Goal: Task Accomplishment & Management: Complete application form

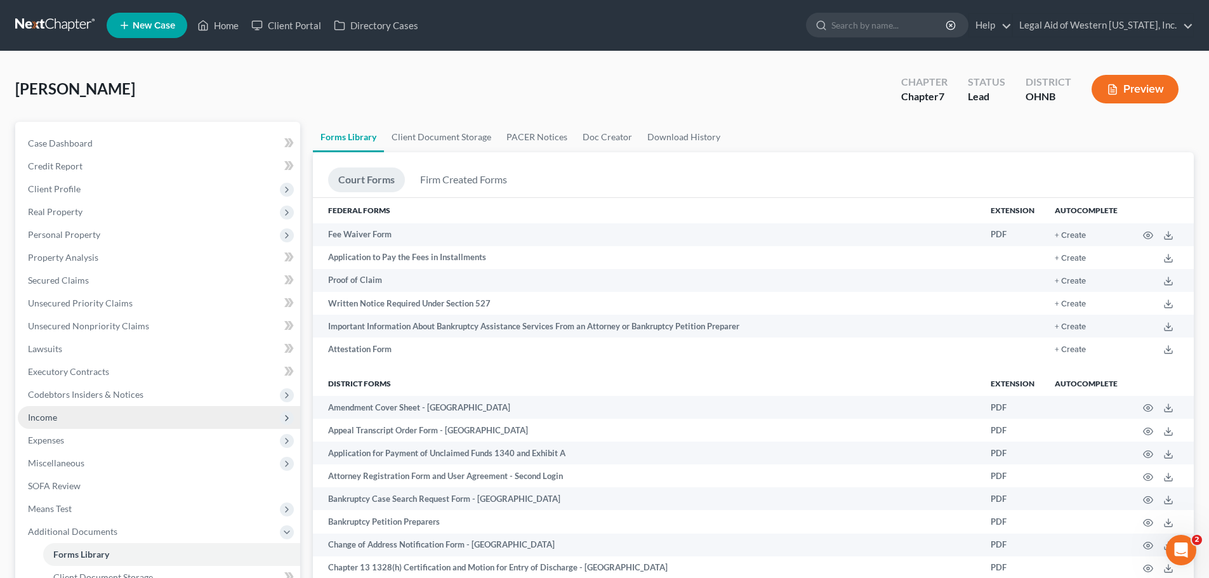
click at [122, 420] on span "Income" at bounding box center [159, 417] width 282 height 23
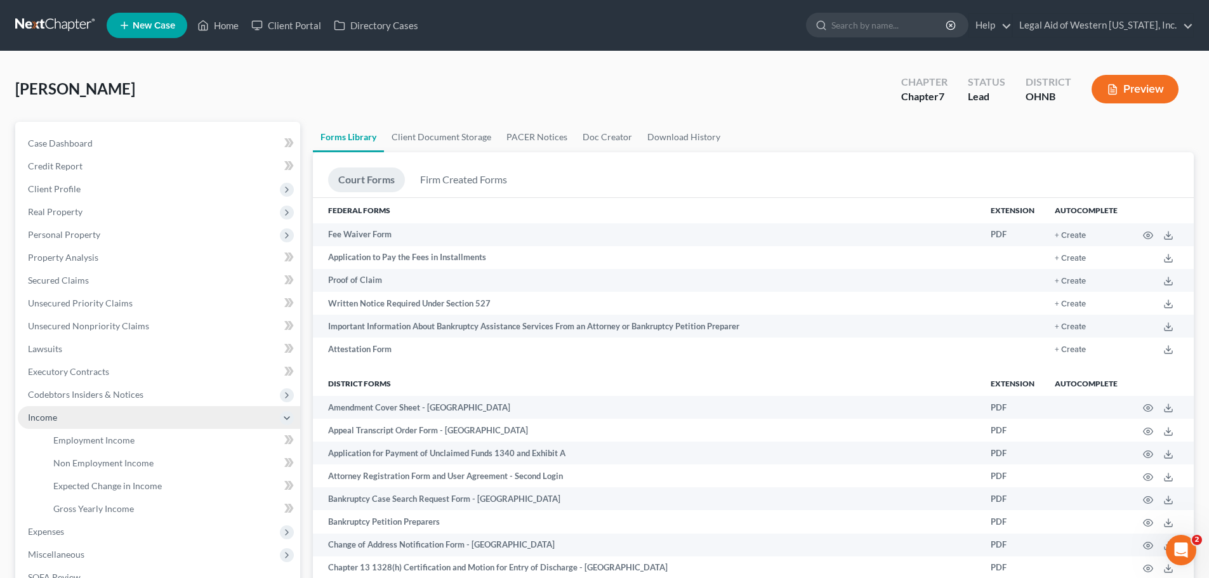
scroll to position [63, 0]
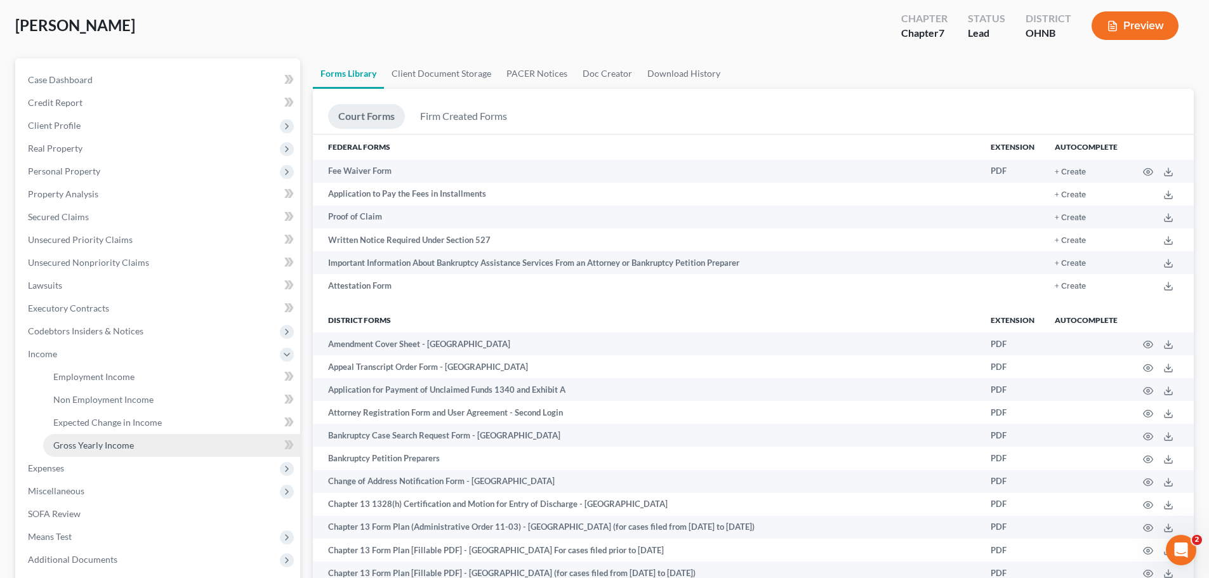
click at [129, 440] on span "Gross Yearly Income" at bounding box center [93, 445] width 81 height 11
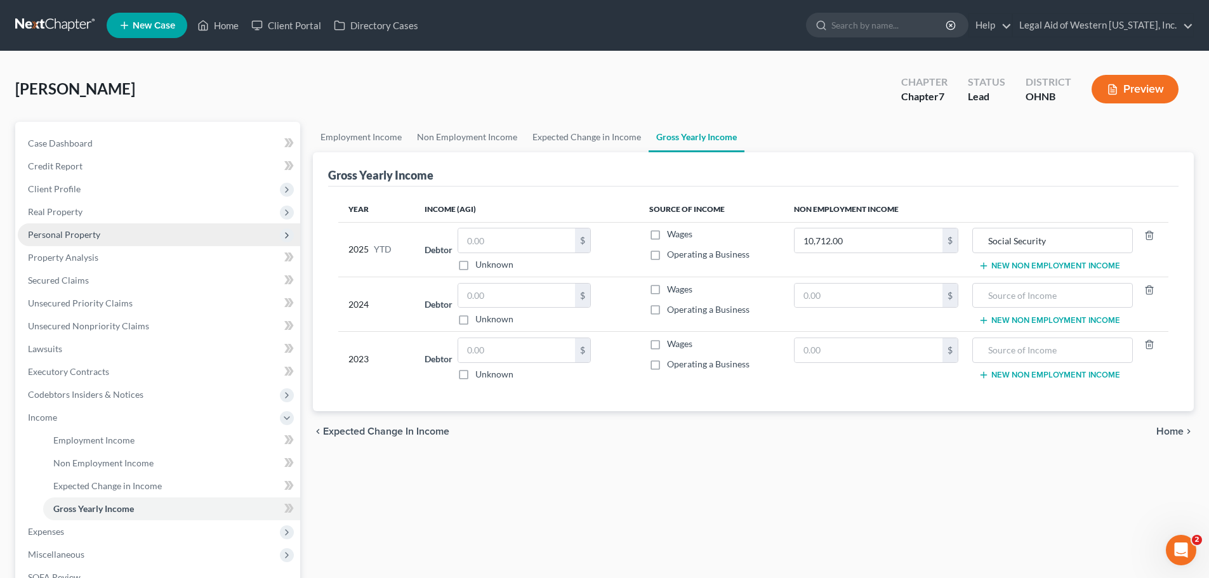
click at [147, 235] on span "Personal Property" at bounding box center [159, 234] width 282 height 23
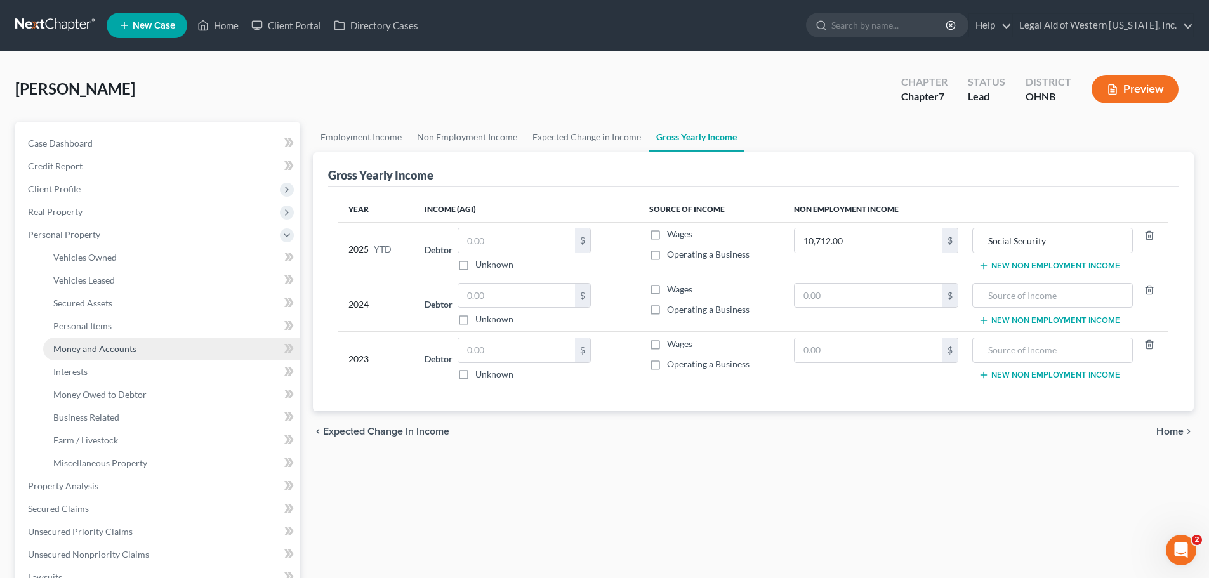
click at [167, 355] on link "Money and Accounts" at bounding box center [171, 349] width 257 height 23
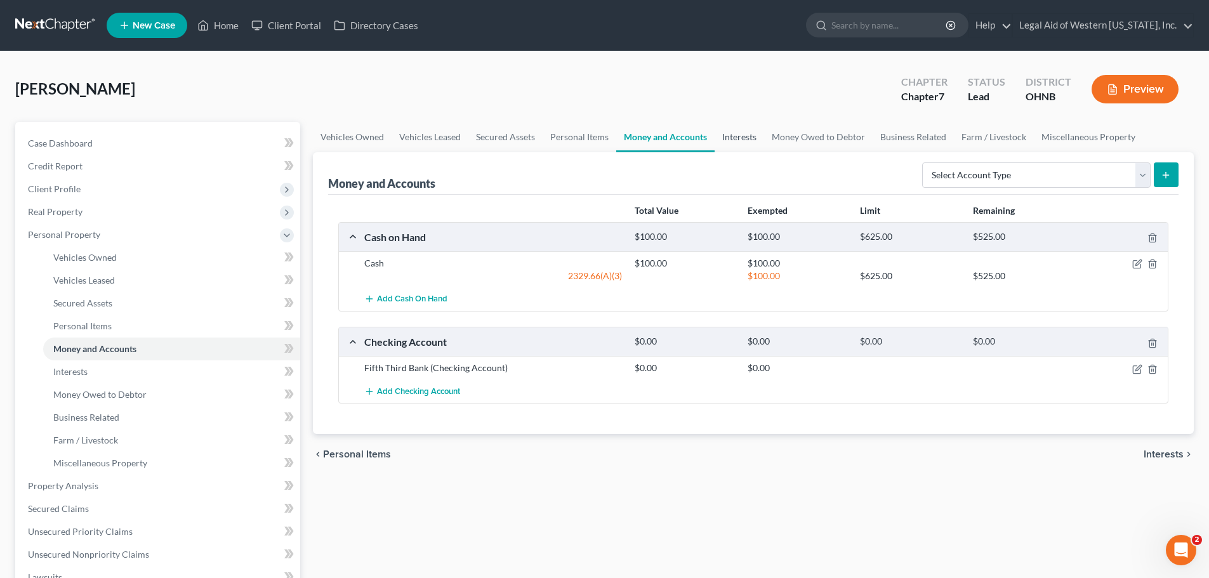
click at [752, 140] on link "Interests" at bounding box center [740, 137] width 50 height 30
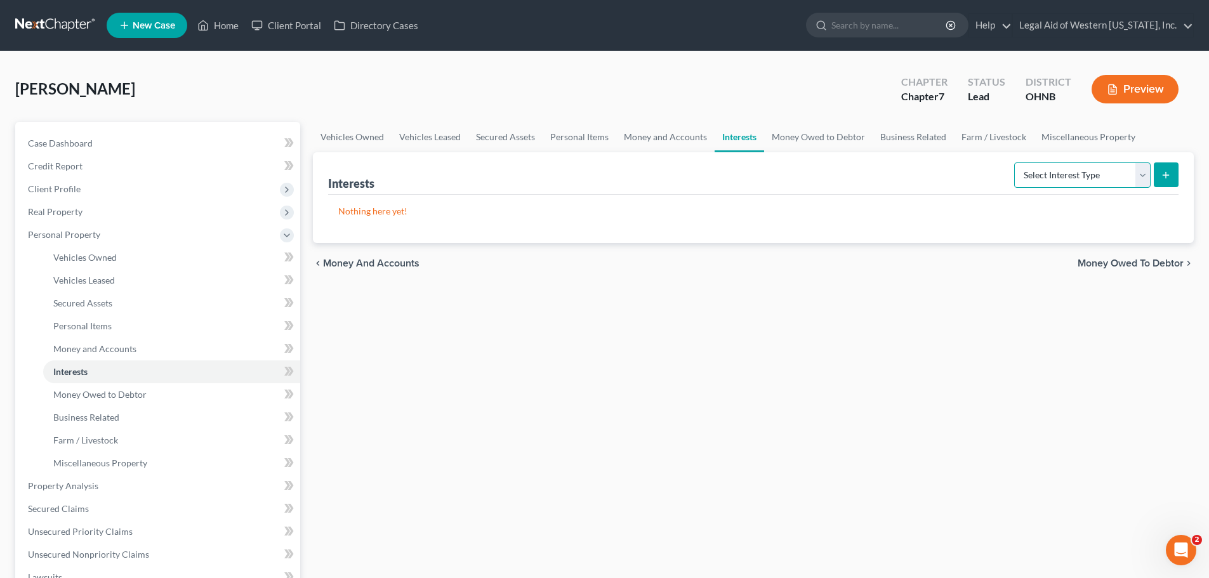
click at [1138, 173] on select "Select Interest Type 401K Annuity Bond Education IRA Government Bond Government…" at bounding box center [1082, 174] width 136 height 25
click at [1091, 136] on link "Miscellaneous Property" at bounding box center [1088, 137] width 109 height 30
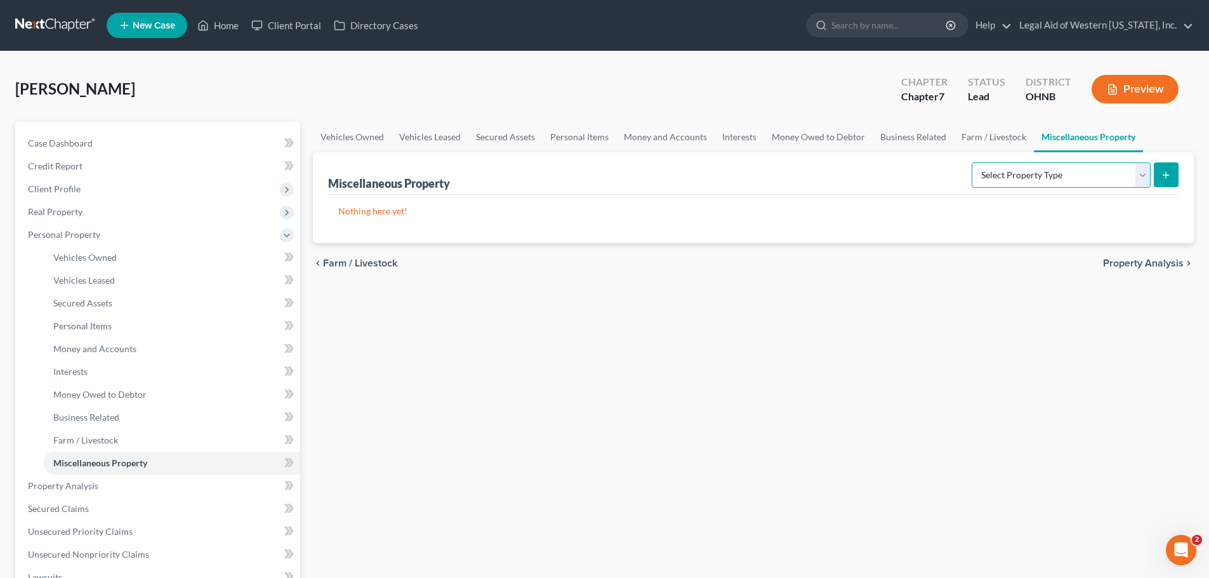
click at [1139, 173] on select "Select Property Type Assigned for Creditor Benefit [DATE] Holding for Another N…" at bounding box center [1061, 174] width 179 height 25
click at [1144, 175] on select "Select Property Type Assigned for Creditor Benefit [DATE] Holding for Another N…" at bounding box center [1061, 174] width 179 height 25
click at [741, 137] on link "Interests" at bounding box center [740, 137] width 50 height 30
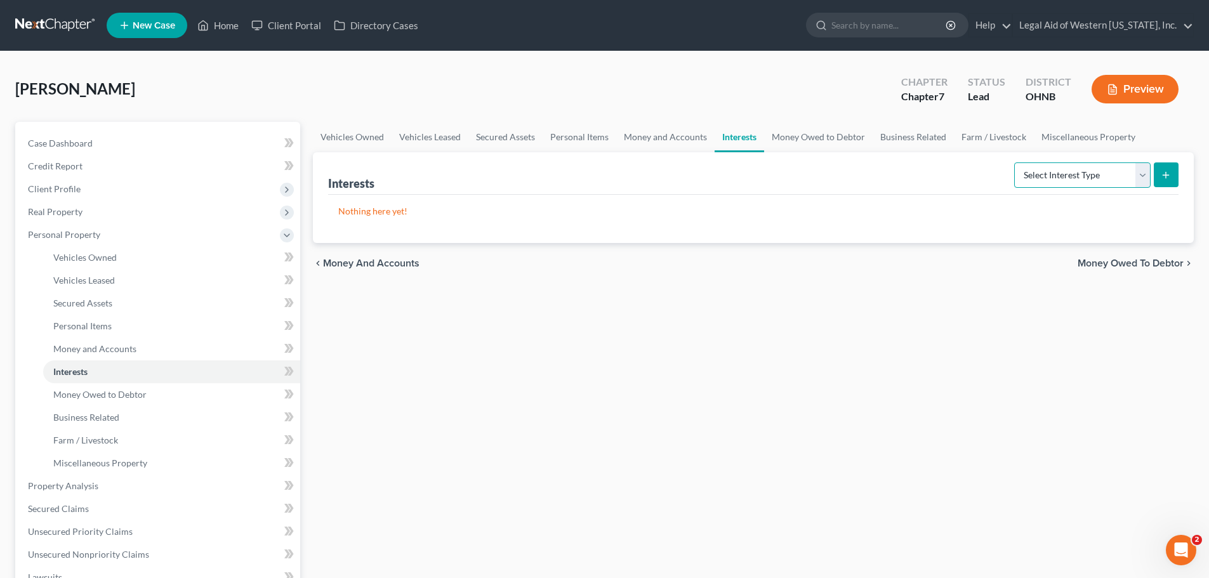
click at [1139, 178] on select "Select Interest Type 401K Annuity Bond Education IRA Government Bond Government…" at bounding box center [1082, 174] width 136 height 25
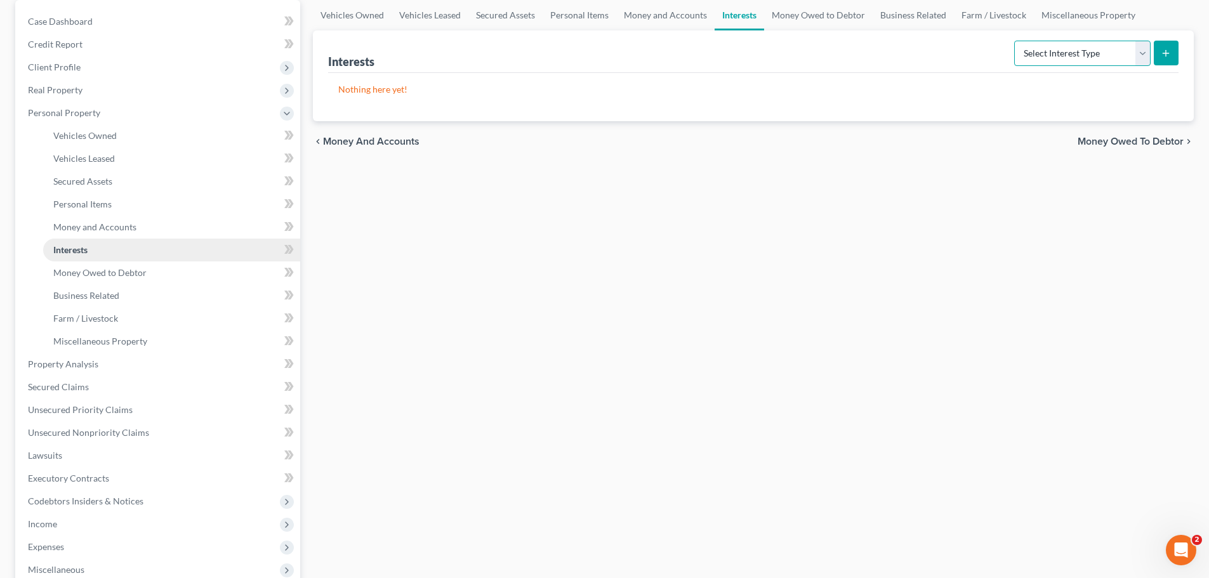
scroll to position [325, 0]
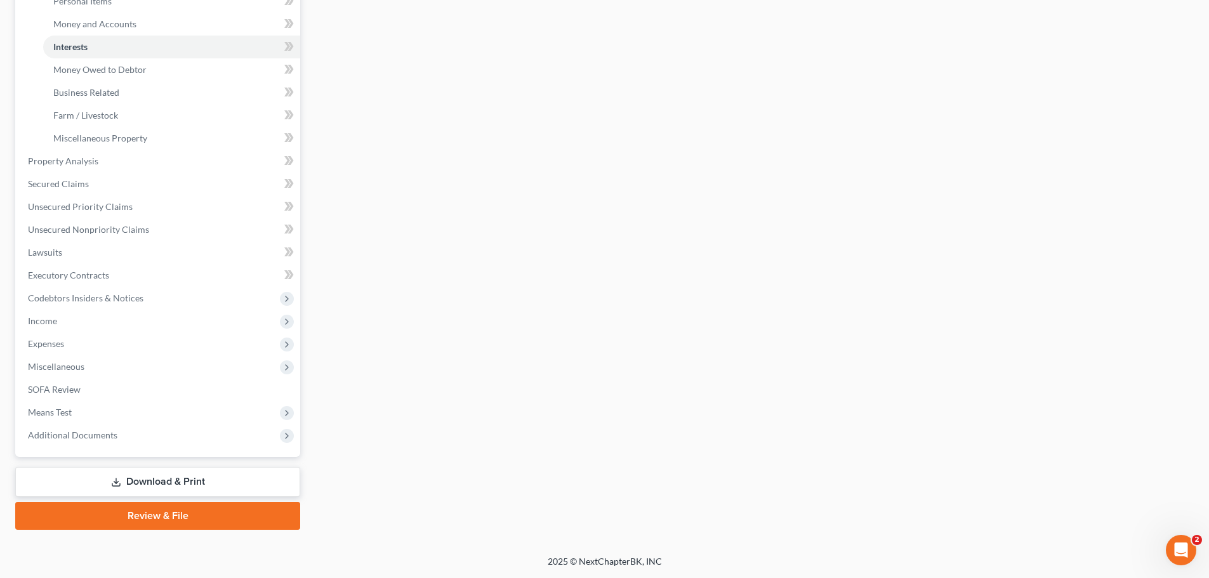
click at [228, 482] on link "Download & Print" at bounding box center [157, 482] width 285 height 30
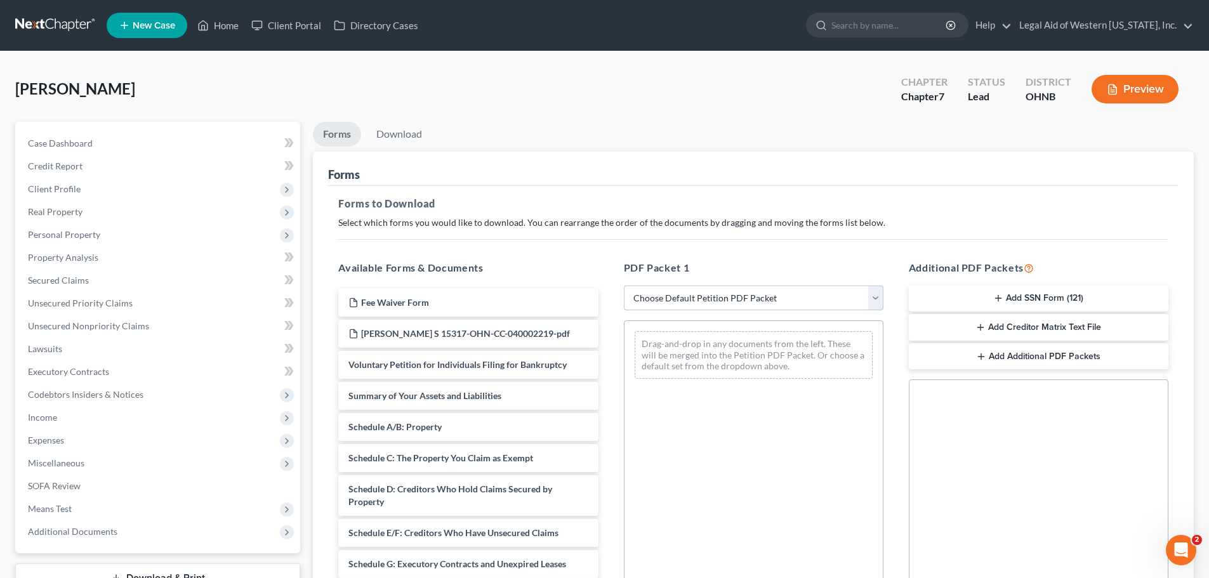
click at [878, 295] on select "Choose Default Petition PDF Packet Complete Bankruptcy Petition (all forms and …" at bounding box center [754, 298] width 260 height 25
select select "0"
click at [624, 286] on select "Choose Default Petition PDF Packet Complete Bankruptcy Petition (all forms and …" at bounding box center [754, 298] width 260 height 25
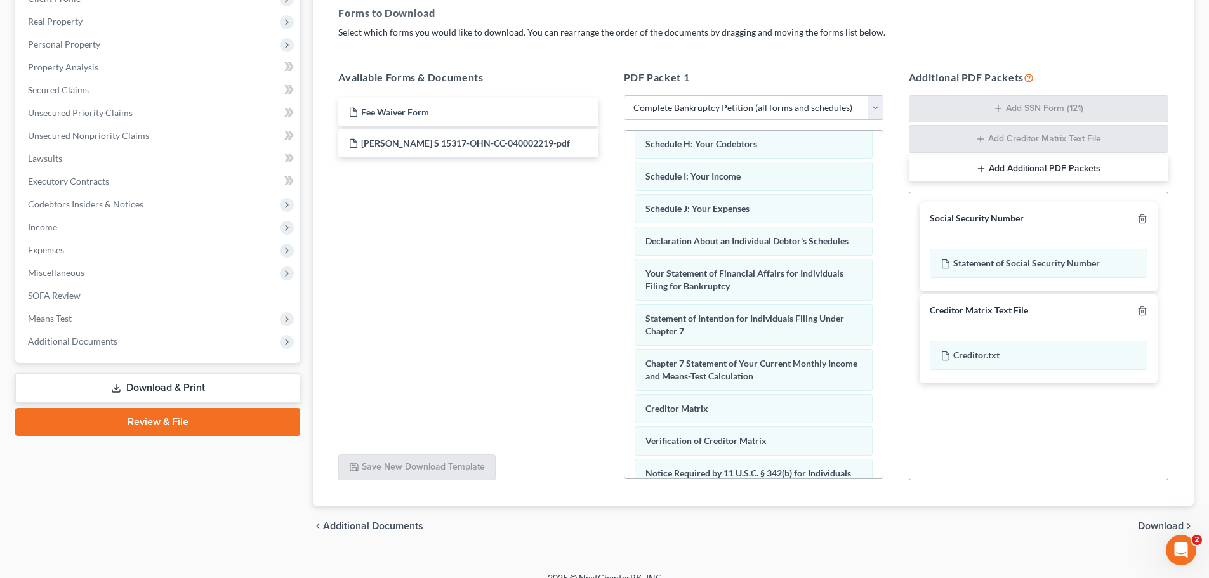
scroll to position [404, 0]
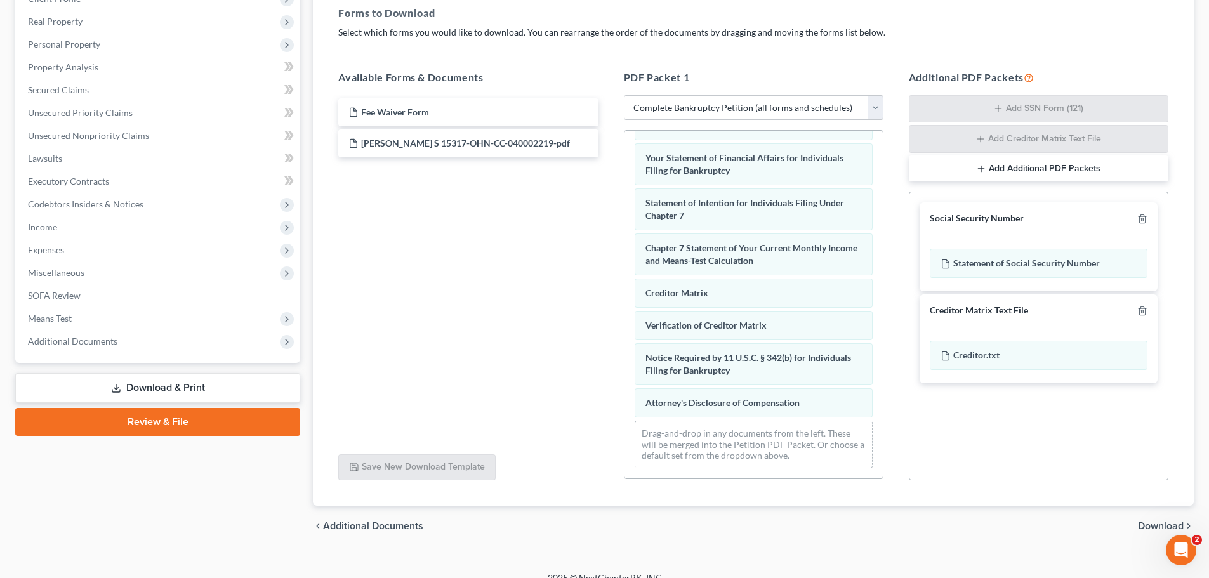
click at [1160, 524] on span "Download" at bounding box center [1161, 526] width 46 height 10
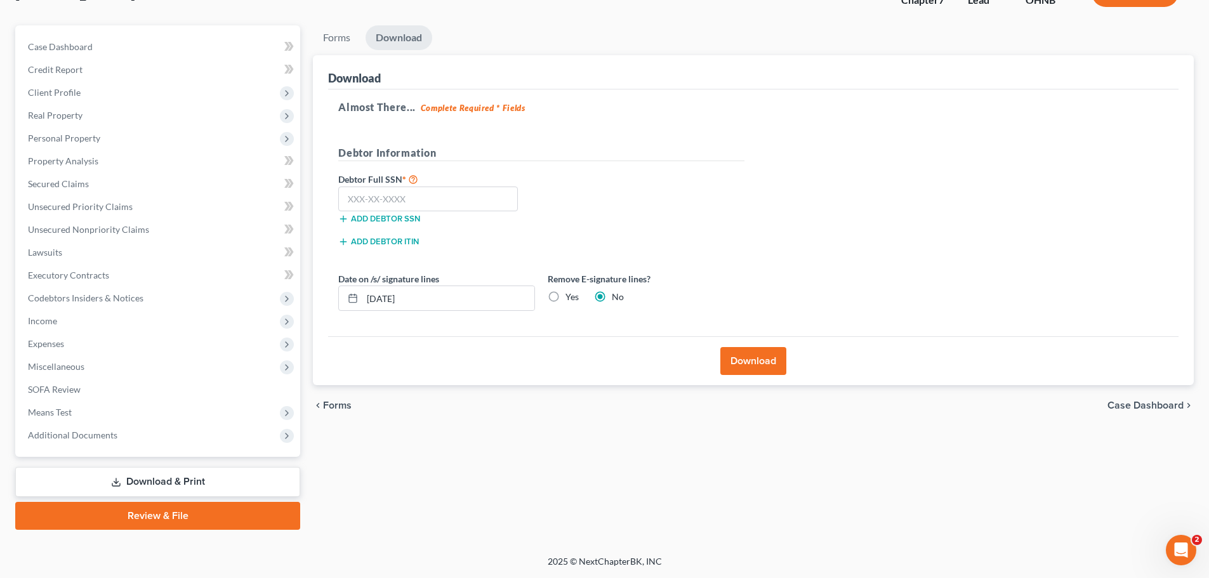
scroll to position [96, 0]
click at [566, 300] on label "Yes" at bounding box center [572, 297] width 13 height 13
click at [571, 299] on input "Yes" at bounding box center [575, 295] width 8 height 8
radio input "true"
radio input "false"
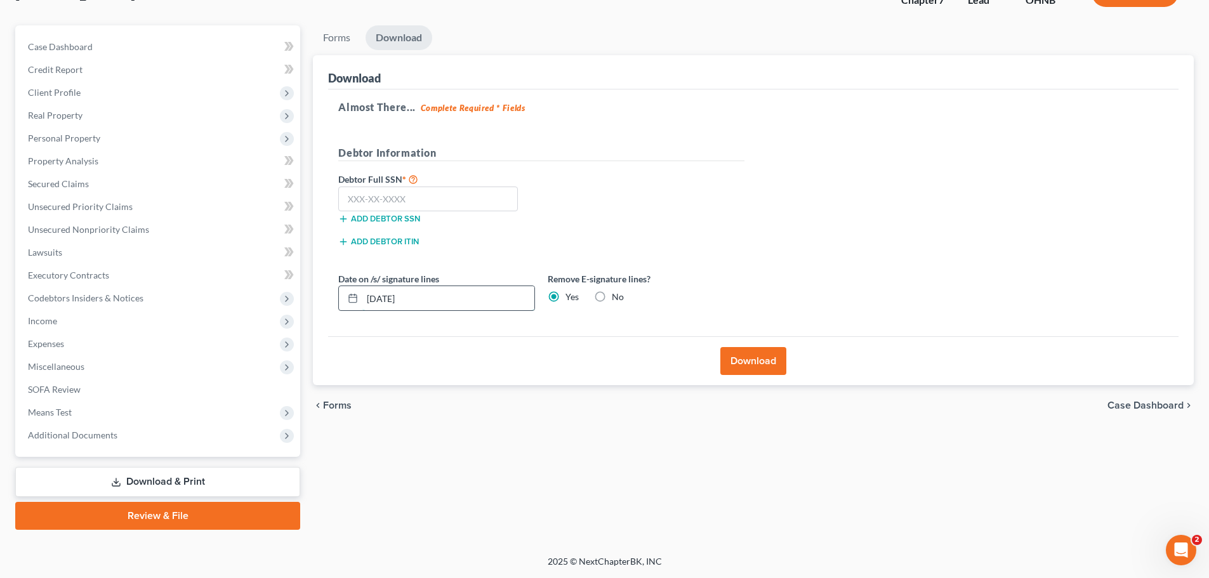
drag, startPoint x: 457, startPoint y: 301, endPoint x: 343, endPoint y: 304, distance: 114.3
click at [343, 304] on div "[DATE]" at bounding box center [436, 298] width 197 height 25
click at [521, 345] on div "Download" at bounding box center [753, 360] width 851 height 49
click at [420, 193] on input "text" at bounding box center [428, 199] width 180 height 25
type input "284-60-8461"
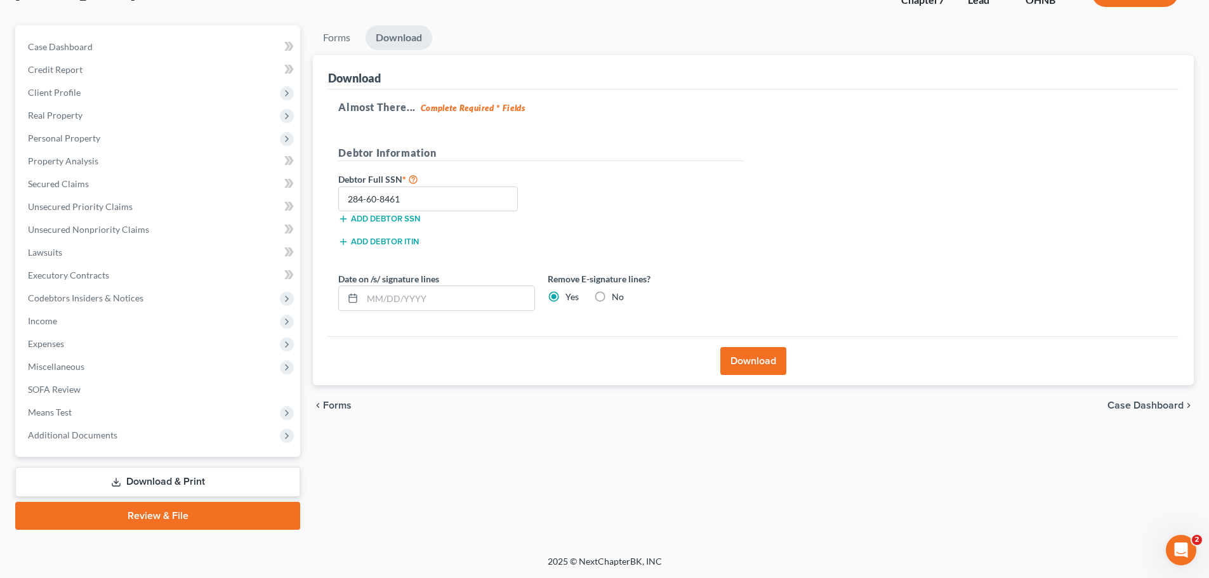
click at [768, 367] on button "Download" at bounding box center [753, 361] width 66 height 28
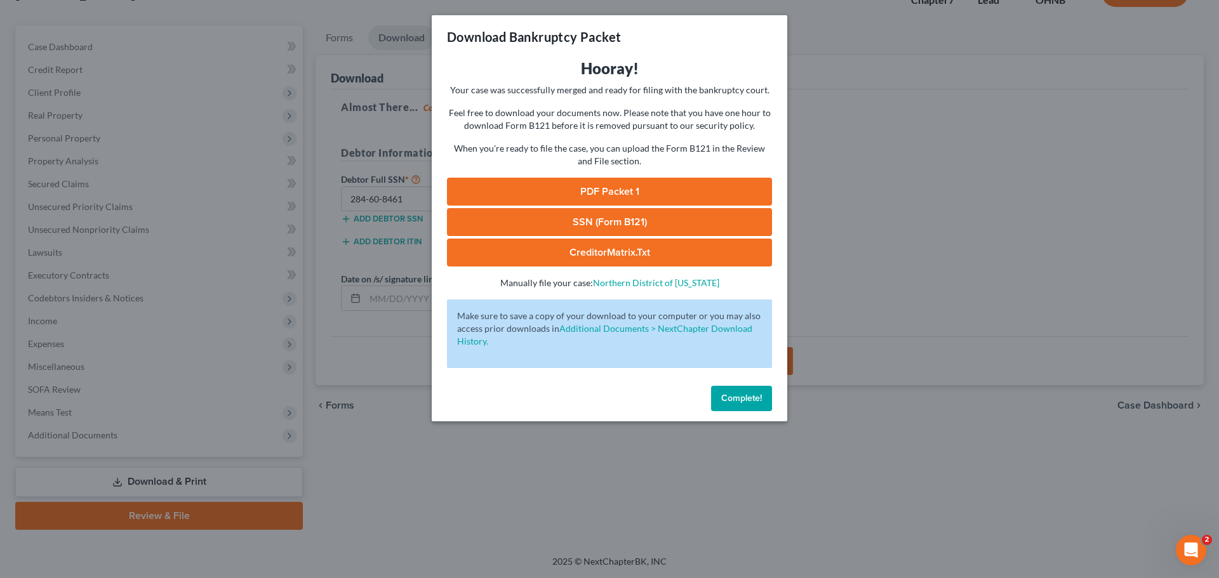
click at [662, 183] on link "PDF Packet 1" at bounding box center [609, 192] width 325 height 28
click at [753, 406] on button "Complete!" at bounding box center [741, 398] width 61 height 25
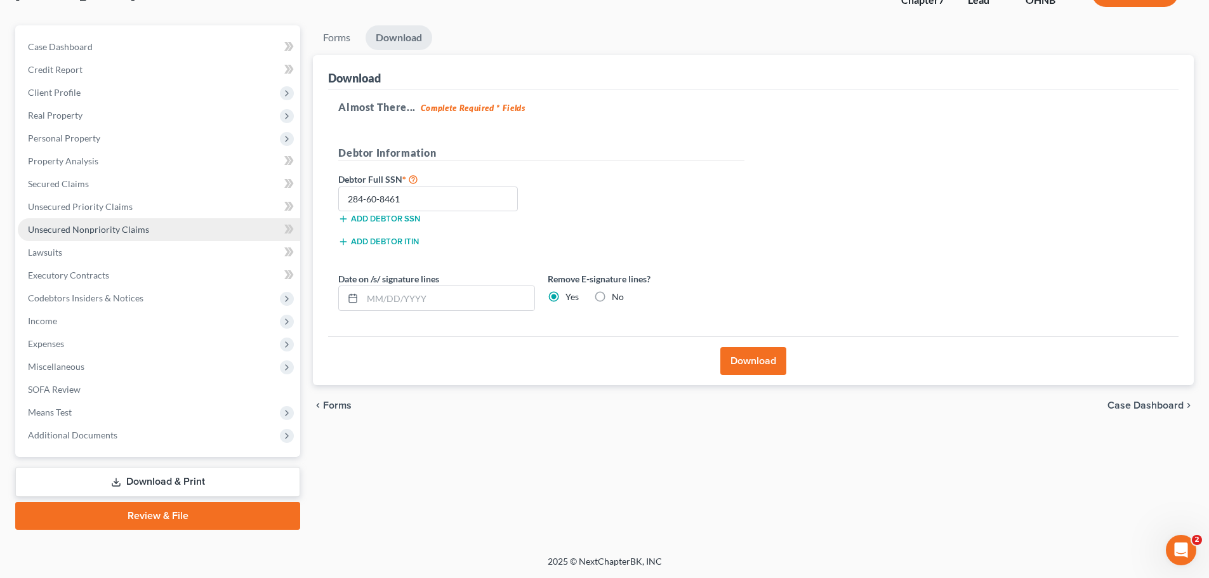
click at [148, 230] on link "Unsecured Nonpriority Claims" at bounding box center [159, 229] width 282 height 23
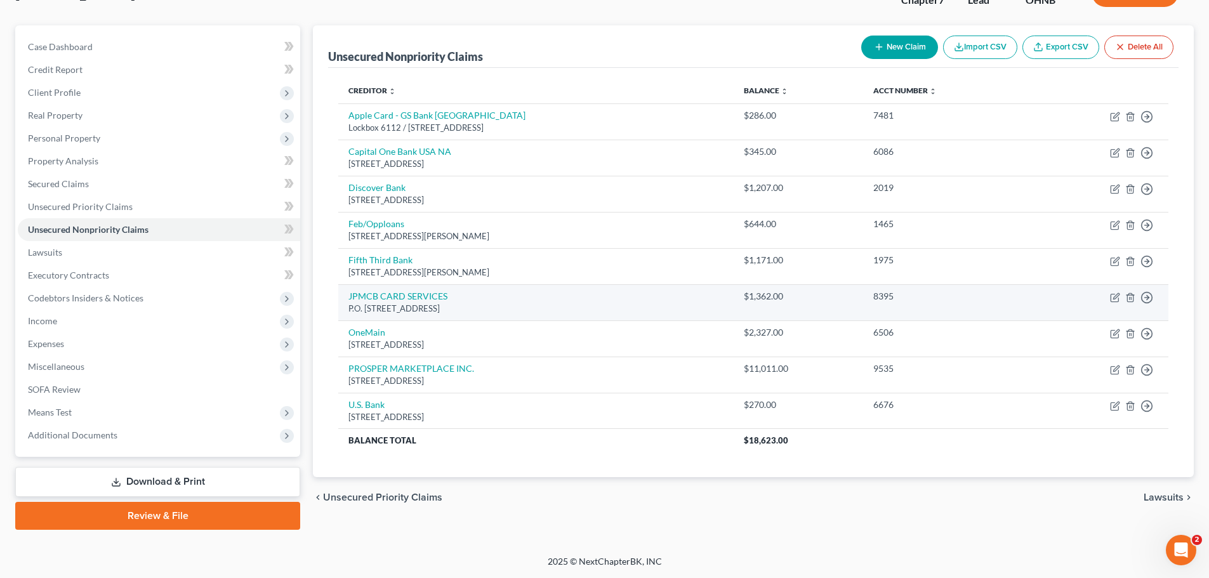
scroll to position [33, 0]
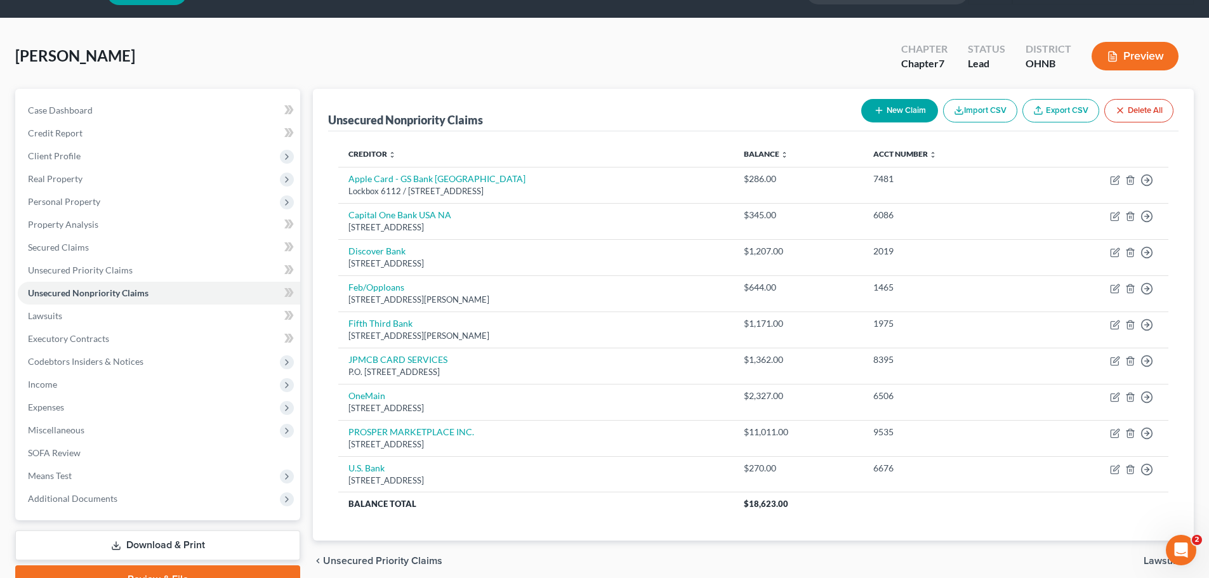
click at [908, 100] on button "New Claim" at bounding box center [899, 110] width 77 height 23
select select "0"
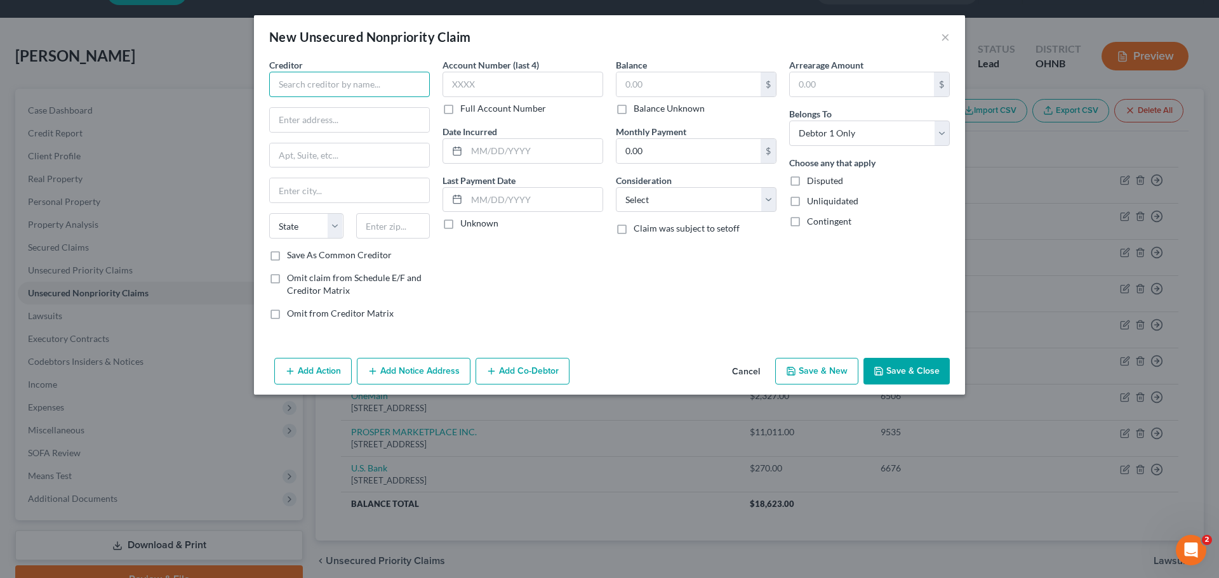
click at [388, 94] on input "text" at bounding box center [349, 84] width 161 height 25
click at [301, 87] on input "text" at bounding box center [349, 84] width 161 height 25
type input "Tule Lake Lending dba Rescue Bucks"
click at [364, 126] on input "text" at bounding box center [349, 120] width 159 height 24
type input "P.O. Box 2356"
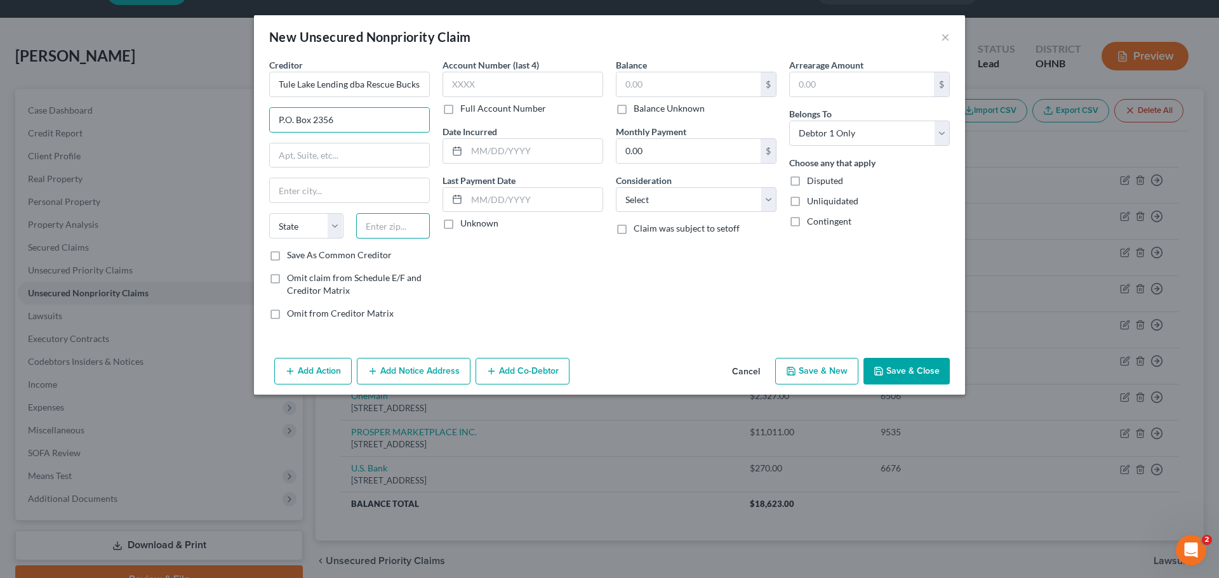
click at [411, 218] on input "text" at bounding box center [393, 225] width 74 height 25
type input "95422"
click at [522, 249] on div "Account Number (last 4) Full Account Number Date Incurred Last Payment Date Unk…" at bounding box center [522, 194] width 173 height 272
type input "Clearlake"
select select "4"
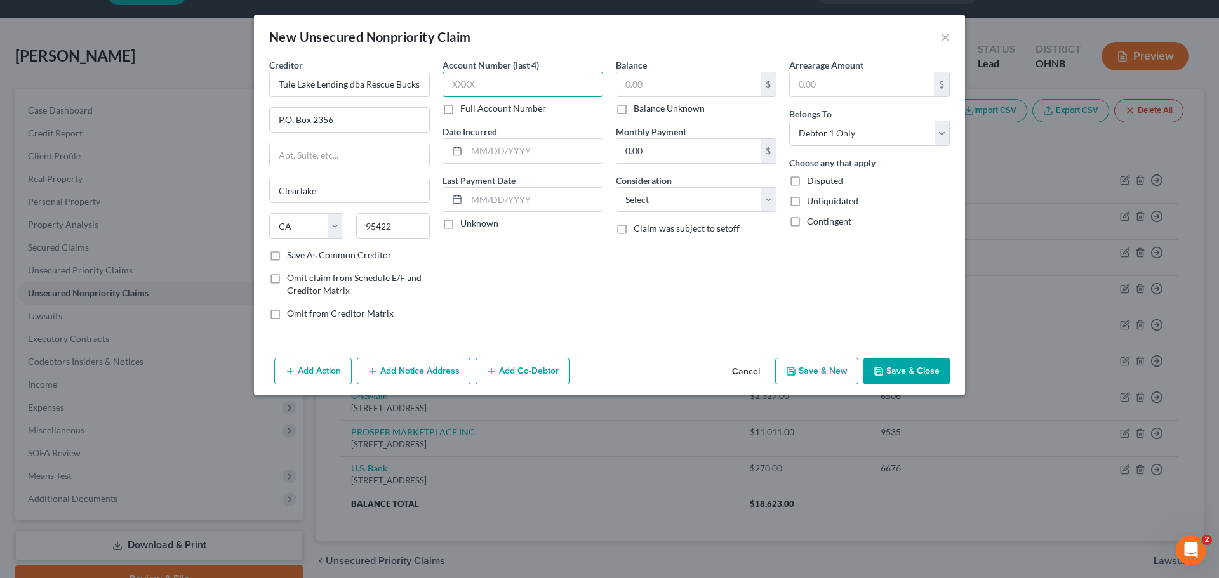
click at [507, 79] on input "text" at bounding box center [522, 84] width 161 height 25
type input "5435"
click at [494, 154] on input "text" at bounding box center [535, 151] width 136 height 24
type input "[DATE]"
click at [661, 76] on input "text" at bounding box center [688, 84] width 144 height 24
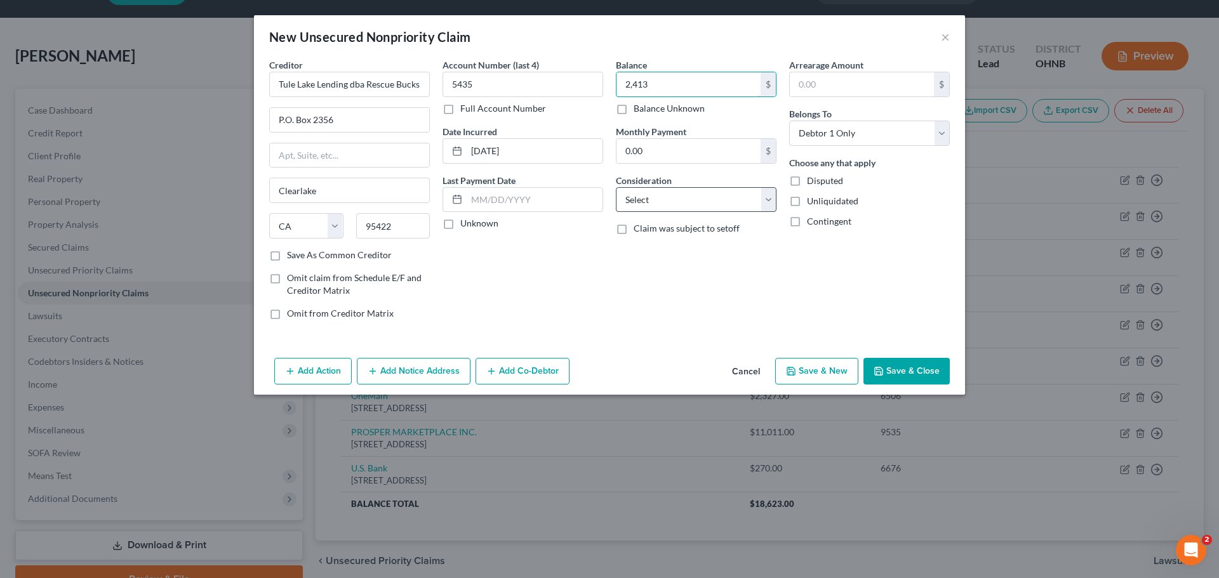
type input "2,413"
click at [717, 194] on select "Select Cable / Satellite Services Collection Agency Credit Card Debt Debt Couns…" at bounding box center [696, 199] width 161 height 25
select select "10"
click at [616, 187] on select "Select Cable / Satellite Services Collection Agency Credit Card Debt Debt Couns…" at bounding box center [696, 199] width 161 height 25
click at [729, 305] on div "Balance 2,413.00 $ Balance Unknown Balance Undetermined 2,413 $ Balance Unknown…" at bounding box center [695, 194] width 173 height 272
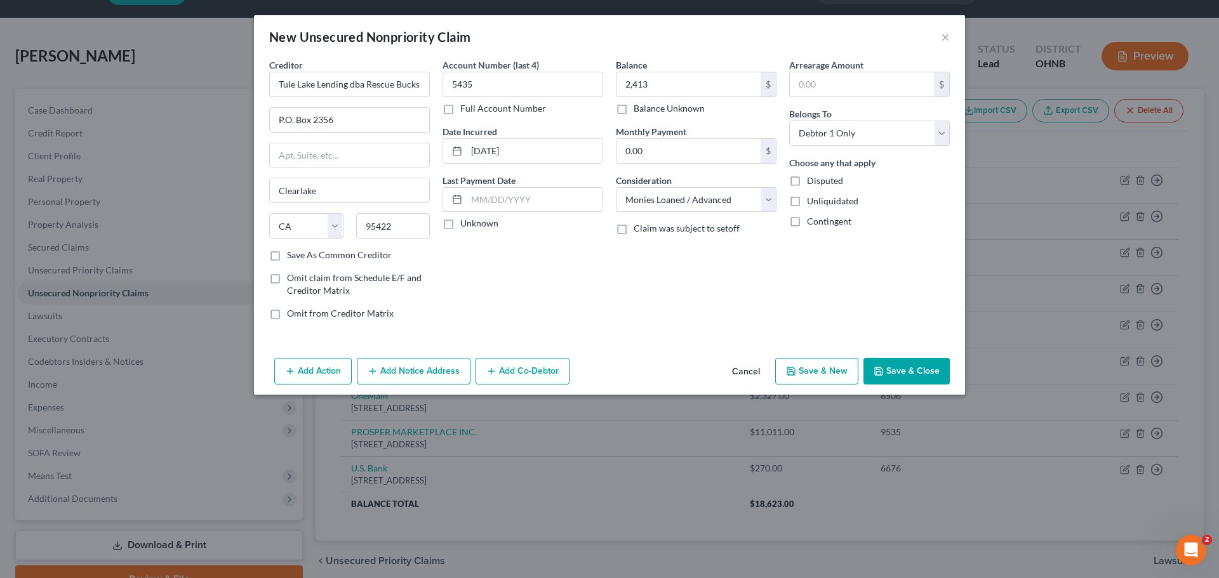
click at [919, 371] on button "Save & Close" at bounding box center [906, 371] width 86 height 27
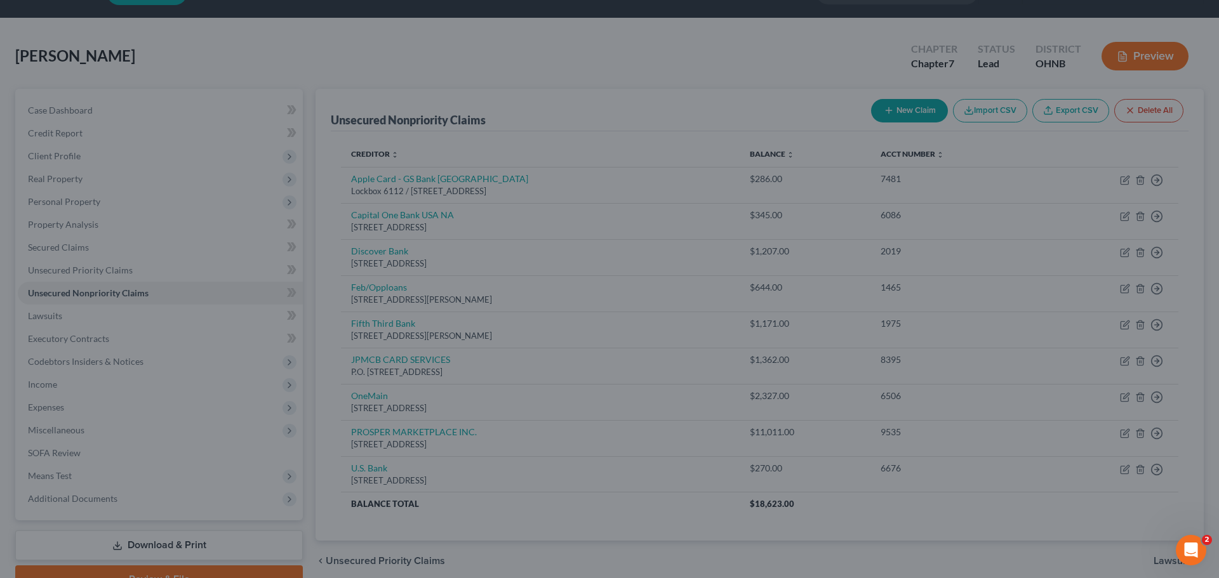
type input "2,413.00"
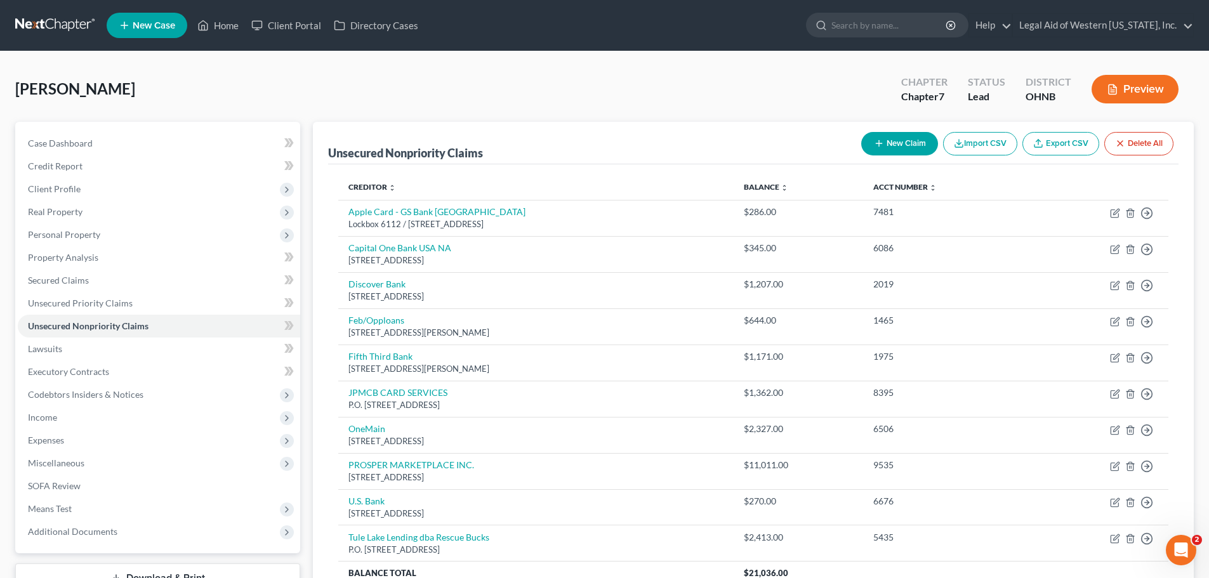
scroll to position [121, 0]
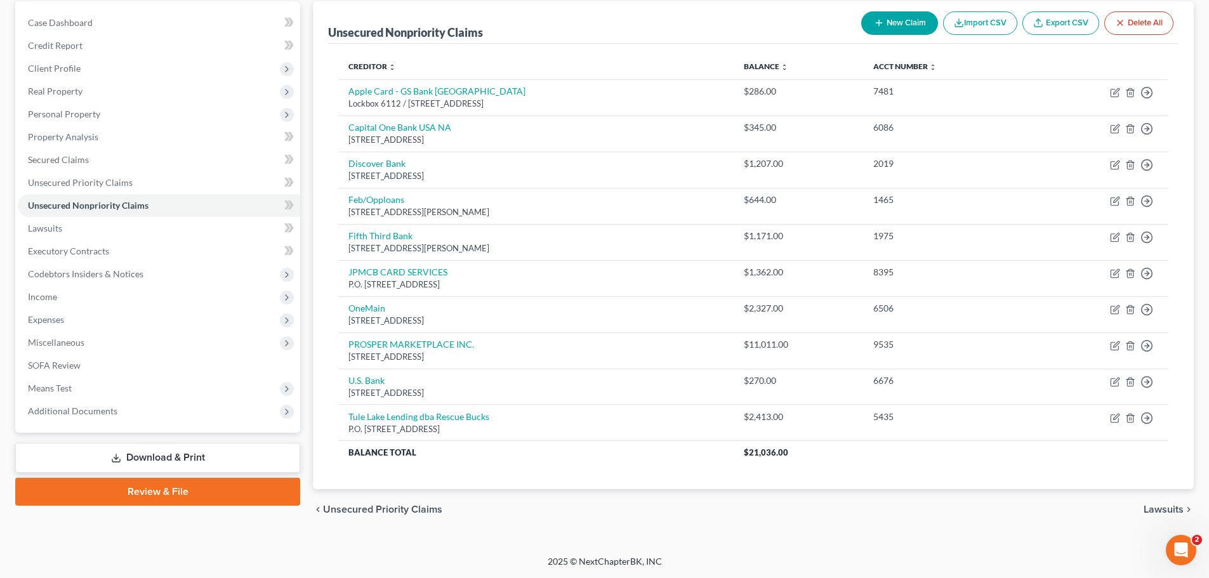
click at [202, 452] on link "Download & Print" at bounding box center [157, 458] width 285 height 30
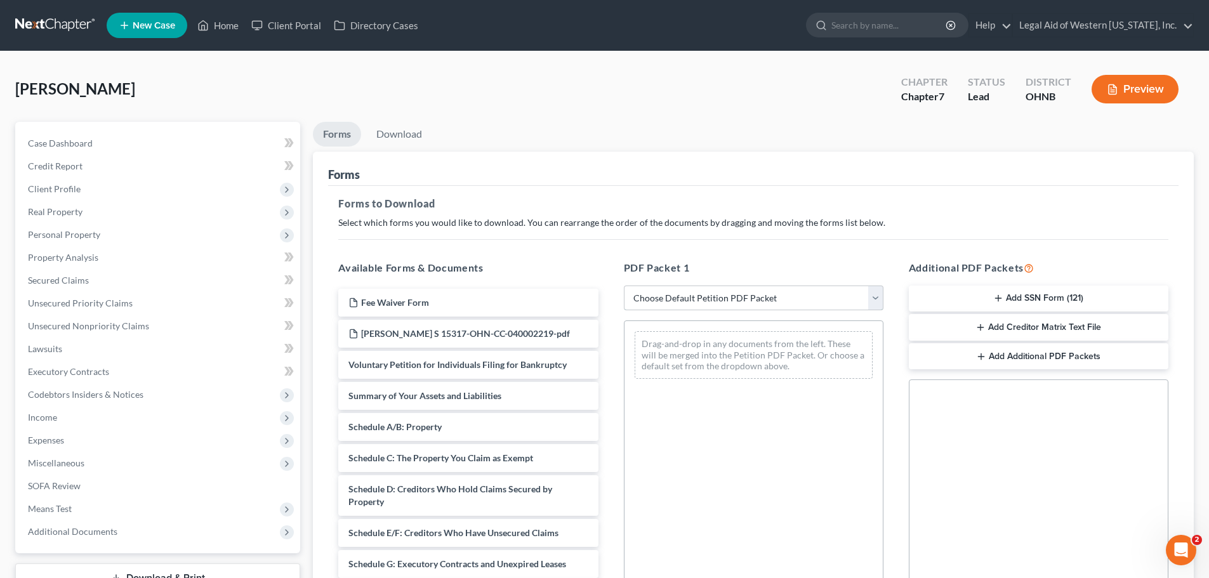
click at [875, 299] on select "Choose Default Petition PDF Packet Complete Bankruptcy Petition (all forms and …" at bounding box center [754, 298] width 260 height 25
select select "0"
click at [624, 286] on select "Choose Default Petition PDF Packet Complete Bankruptcy Petition (all forms and …" at bounding box center [754, 298] width 260 height 25
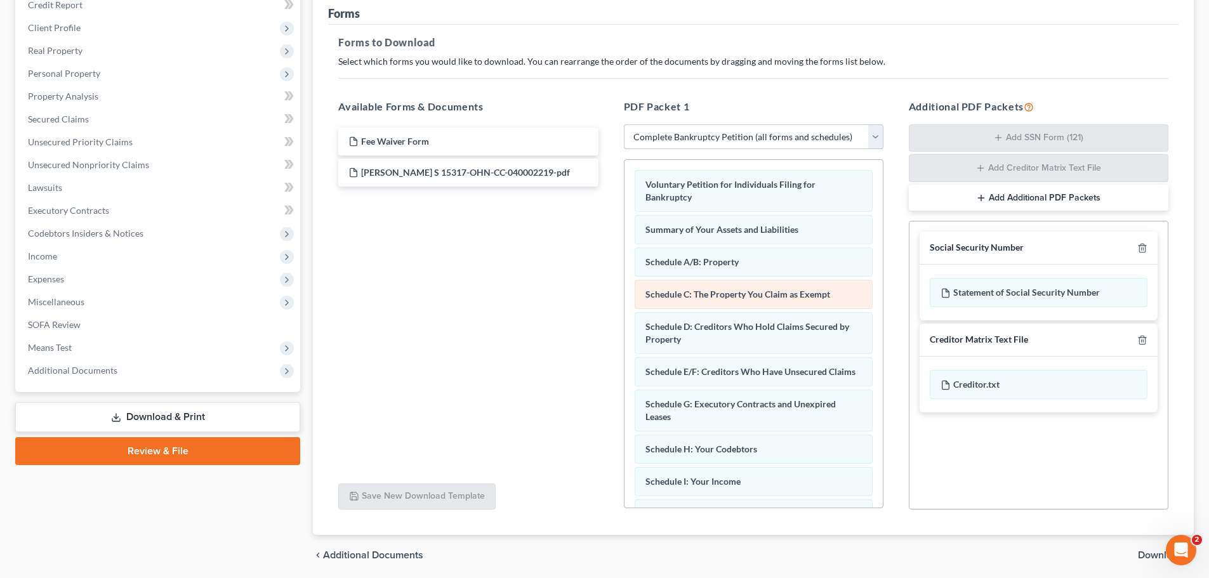
scroll to position [207, 0]
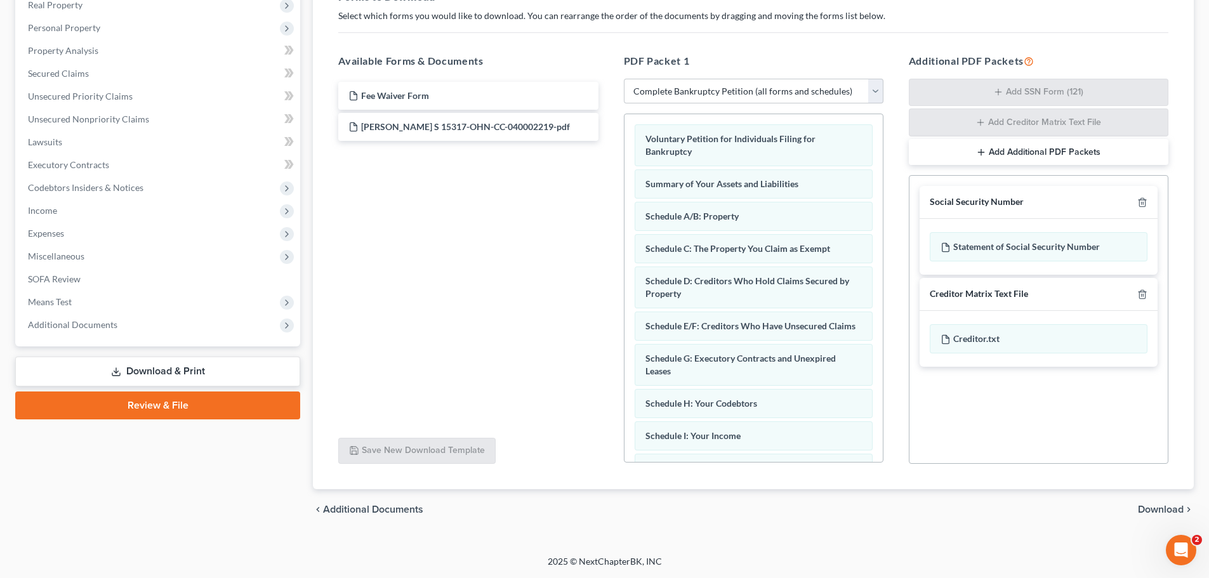
click at [1156, 507] on span "Download" at bounding box center [1161, 510] width 46 height 10
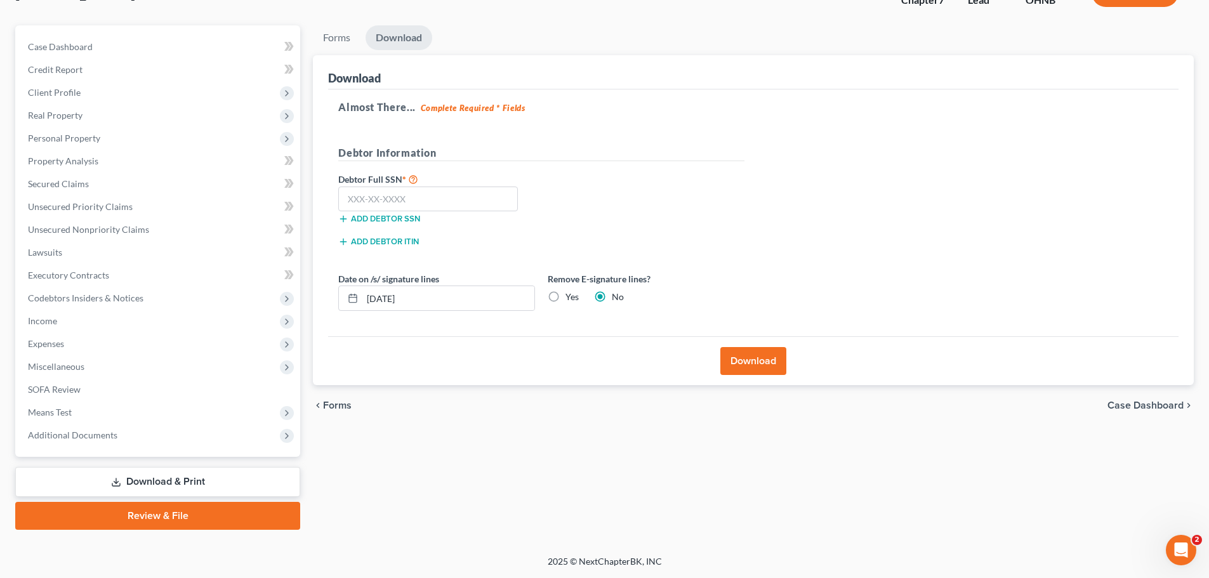
click at [566, 296] on label "Yes" at bounding box center [572, 297] width 13 height 13
click at [571, 296] on input "Yes" at bounding box center [575, 295] width 8 height 8
radio input "true"
radio input "false"
drag, startPoint x: 397, startPoint y: 303, endPoint x: 345, endPoint y: 303, distance: 52.1
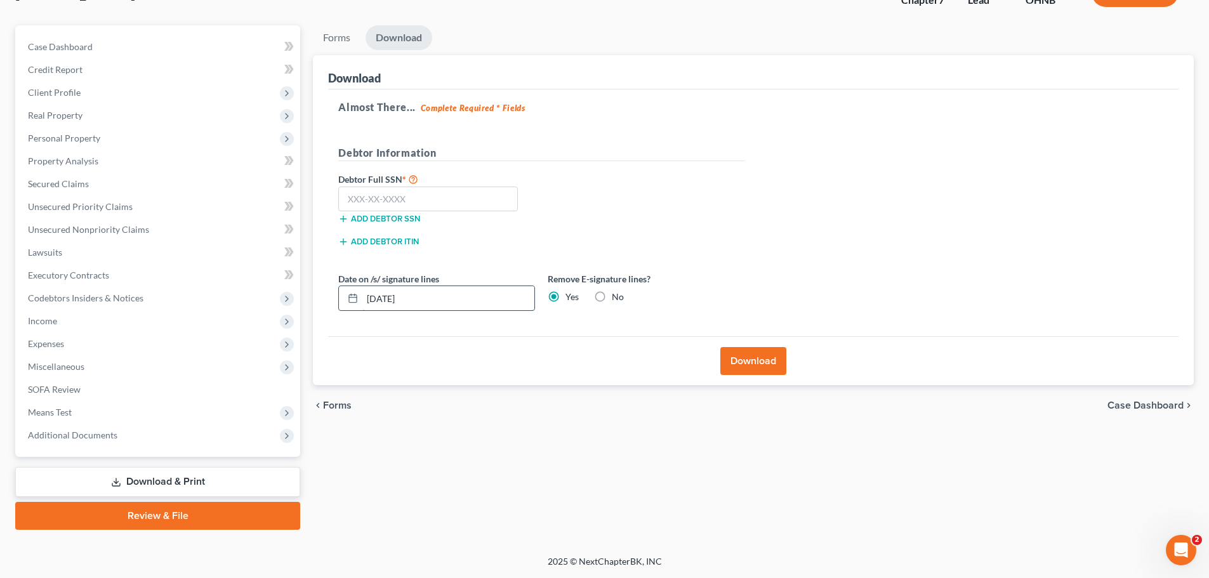
click at [345, 303] on div "[DATE]" at bounding box center [436, 298] width 197 height 25
click at [400, 194] on input "text" at bounding box center [428, 199] width 180 height 25
type input "284-60-8461"
click at [754, 354] on button "Download" at bounding box center [753, 361] width 66 height 28
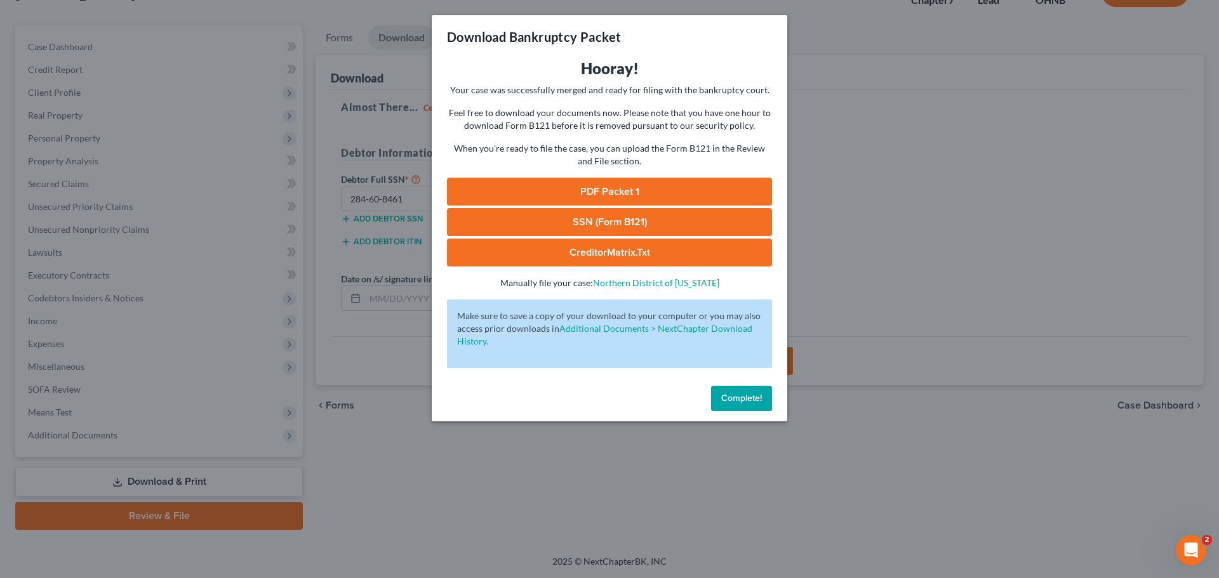
click at [758, 397] on span "Complete!" at bounding box center [741, 398] width 41 height 11
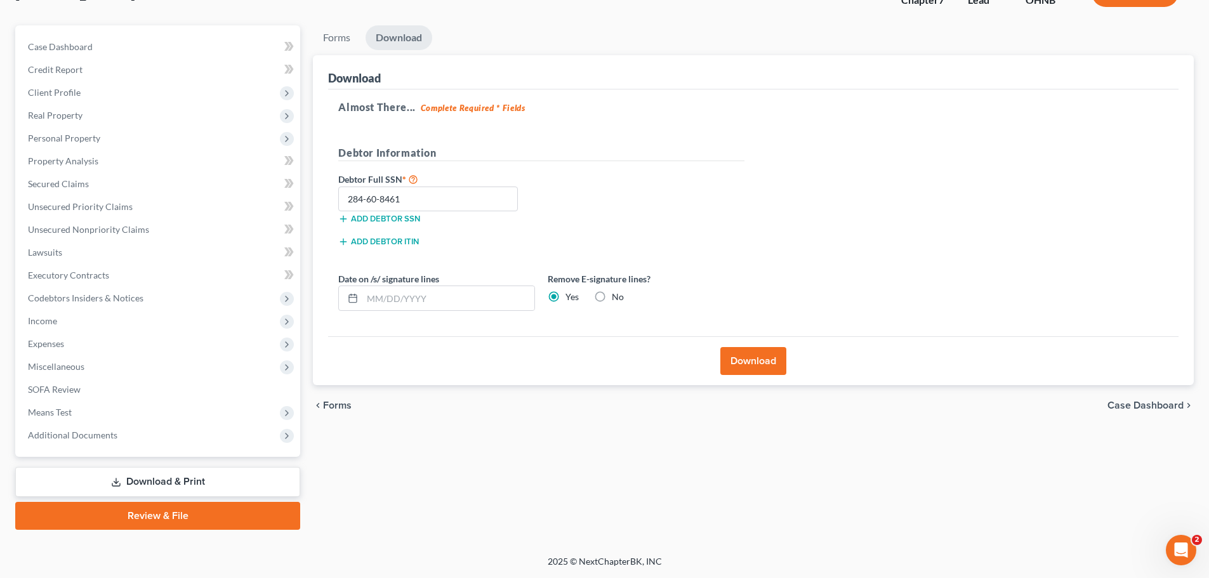
click at [767, 362] on button "Download" at bounding box center [753, 361] width 66 height 28
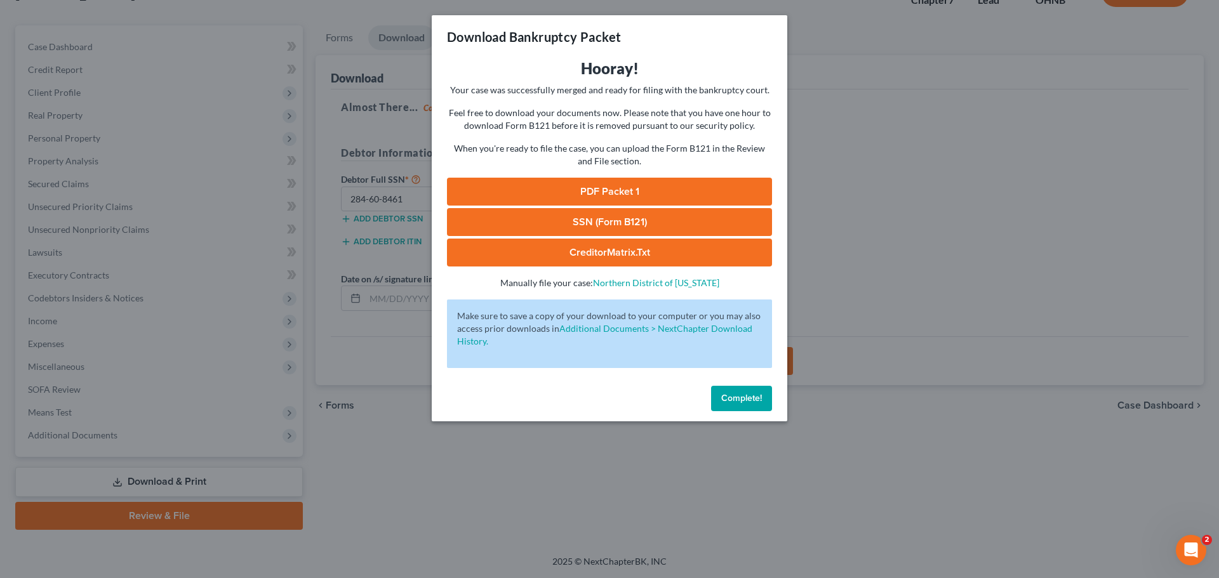
click at [614, 190] on link "PDF Packet 1" at bounding box center [609, 192] width 325 height 28
click at [735, 396] on span "Complete!" at bounding box center [741, 398] width 41 height 11
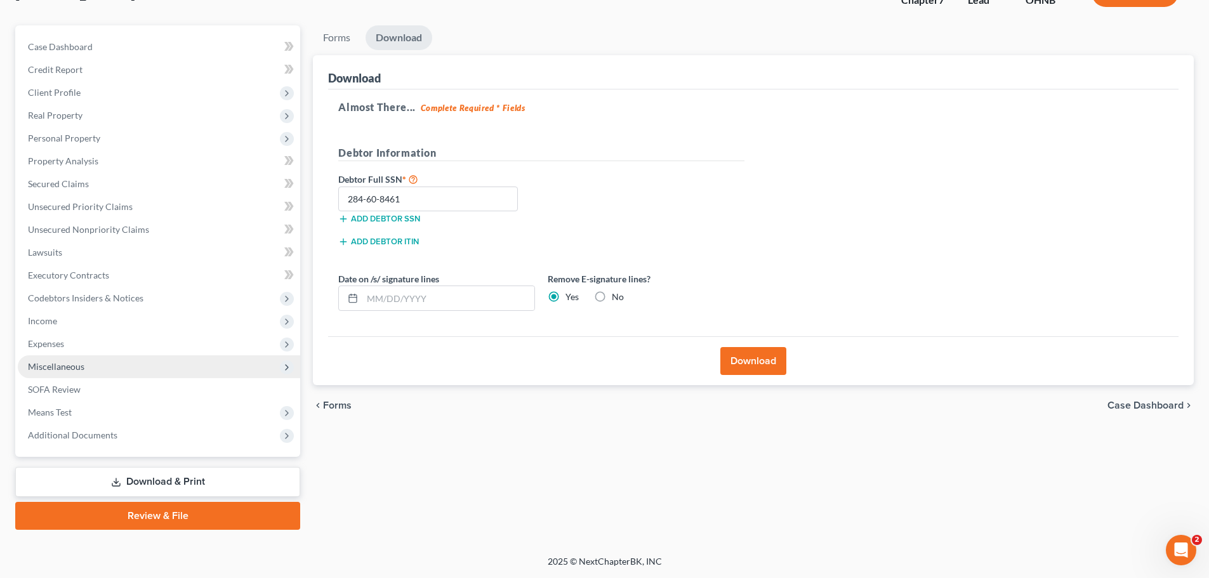
click at [158, 371] on span "Miscellaneous" at bounding box center [159, 366] width 282 height 23
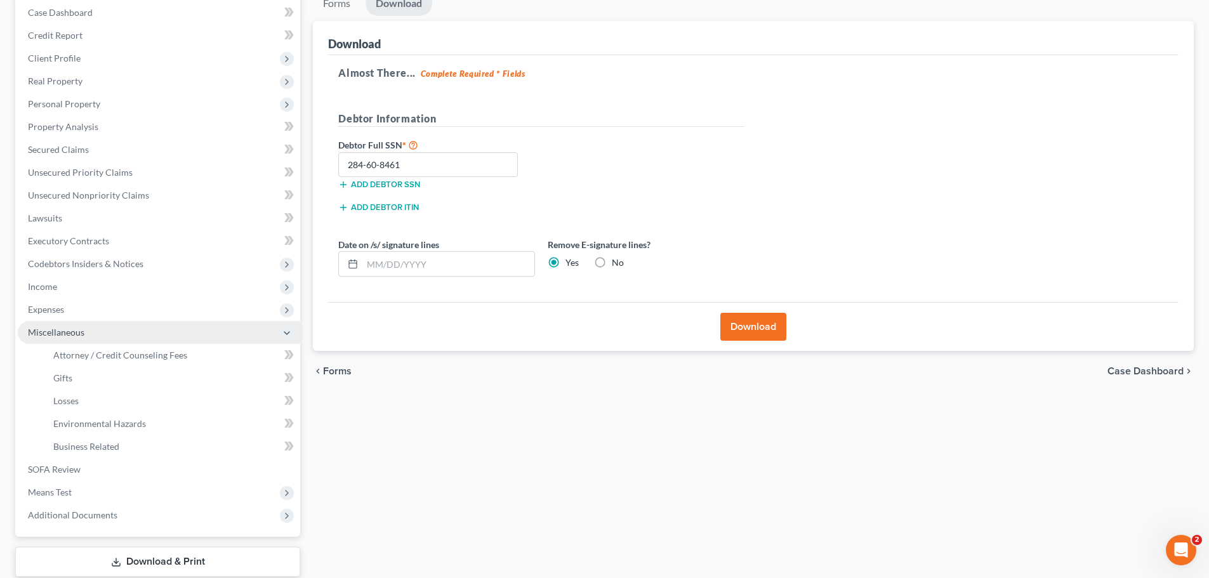
scroll to position [160, 0]
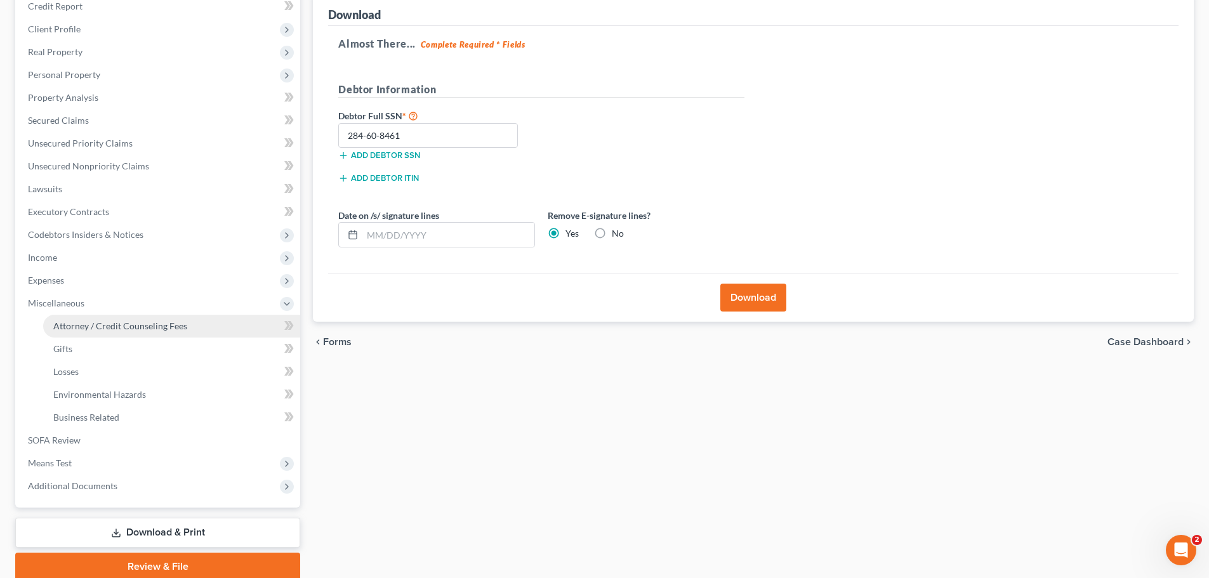
click at [169, 326] on span "Attorney / Credit Counseling Fees" at bounding box center [120, 326] width 134 height 11
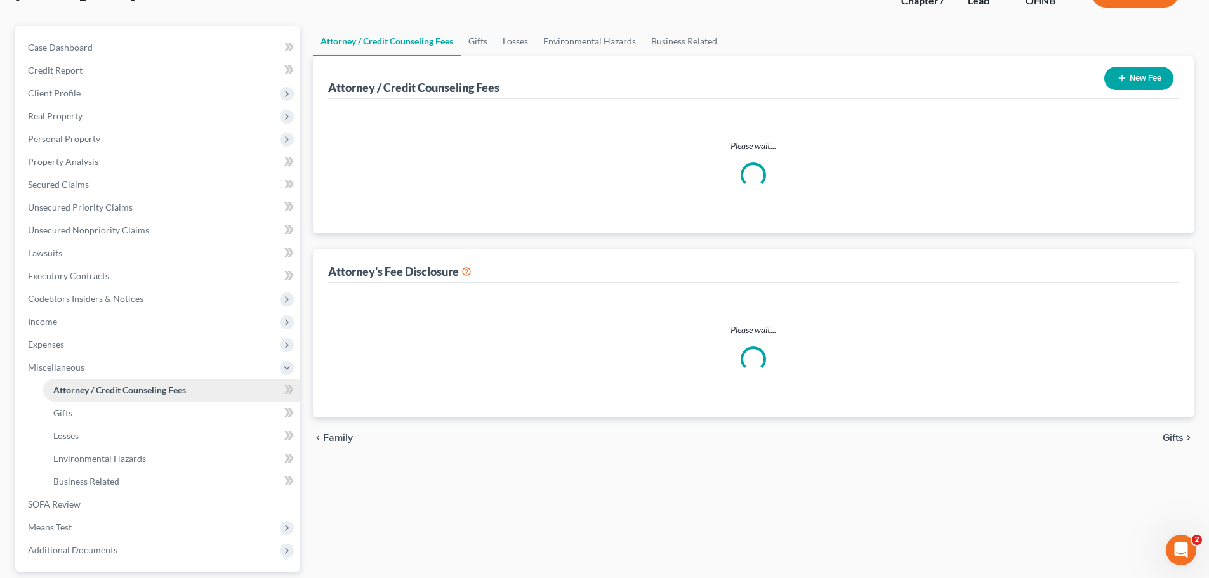
scroll to position [4, 0]
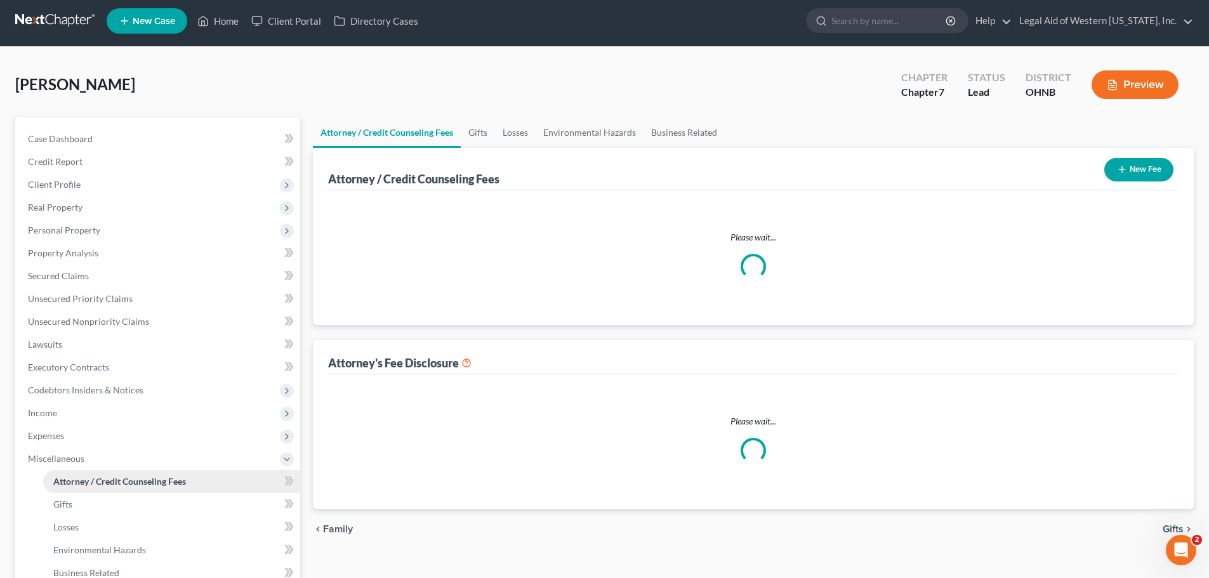
select select "0"
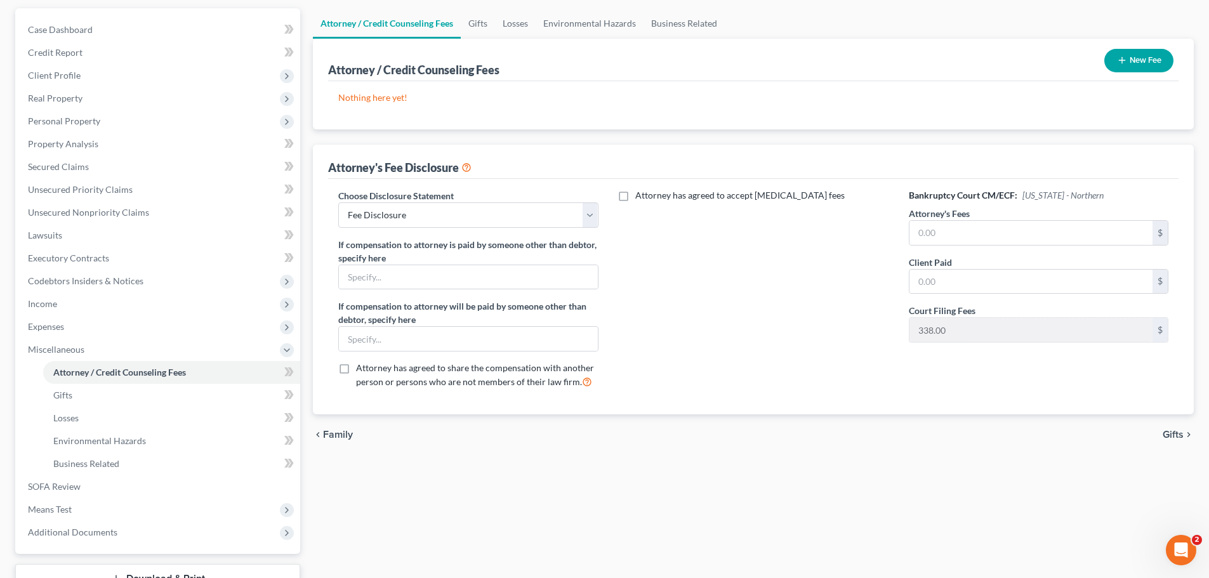
scroll to position [127, 0]
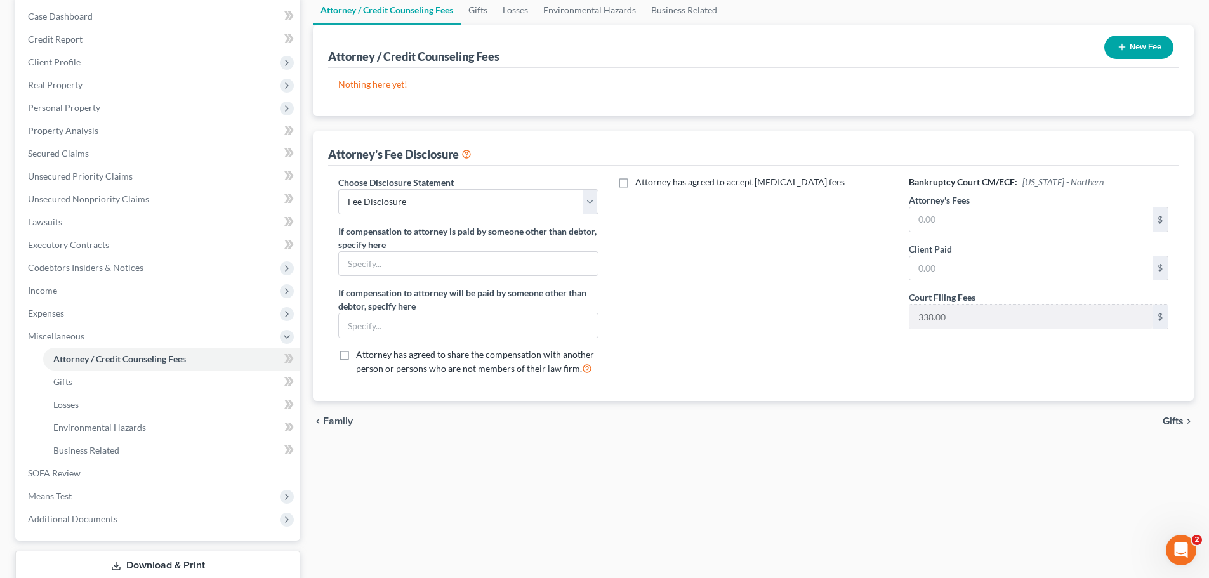
click at [1176, 416] on span "Gifts" at bounding box center [1173, 421] width 21 height 10
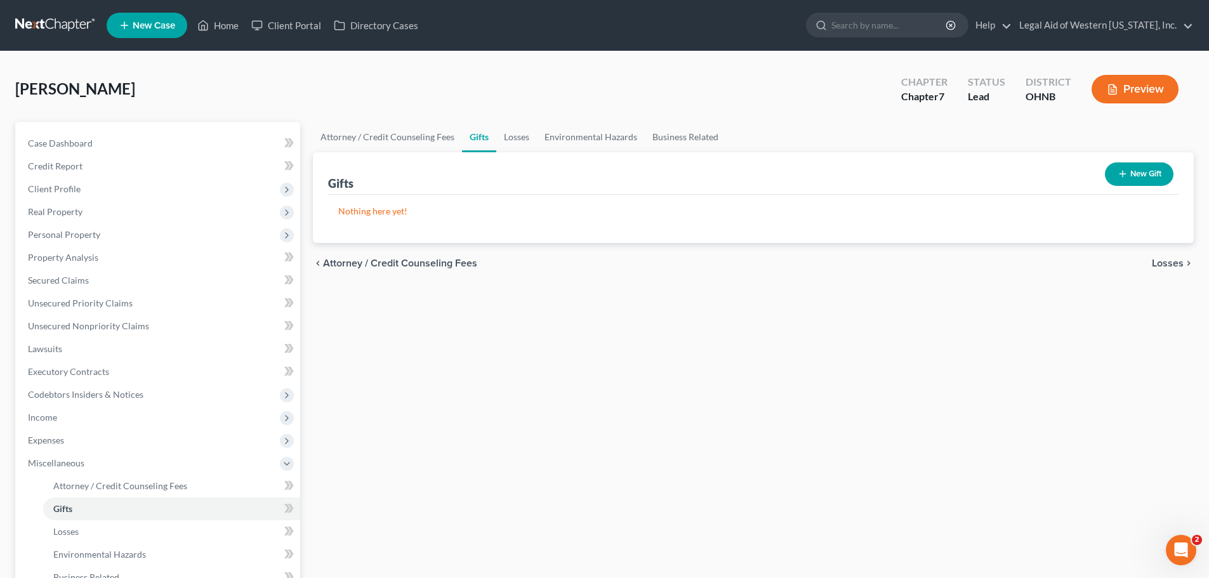
click at [1166, 265] on span "Losses" at bounding box center [1168, 263] width 32 height 10
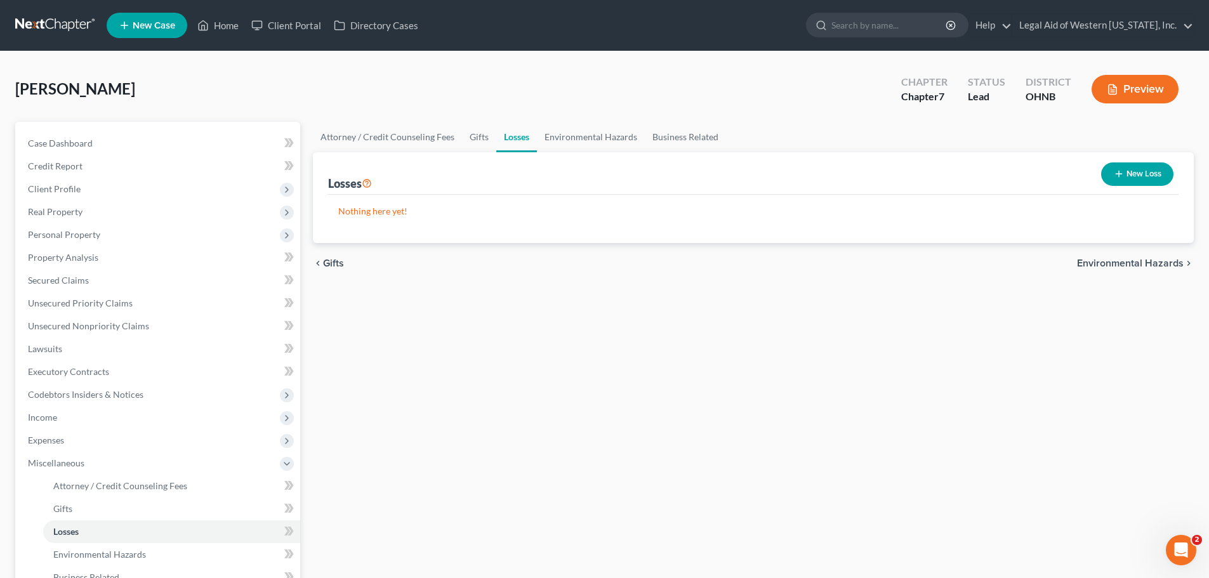
click at [1129, 178] on button "New Loss" at bounding box center [1137, 173] width 72 height 23
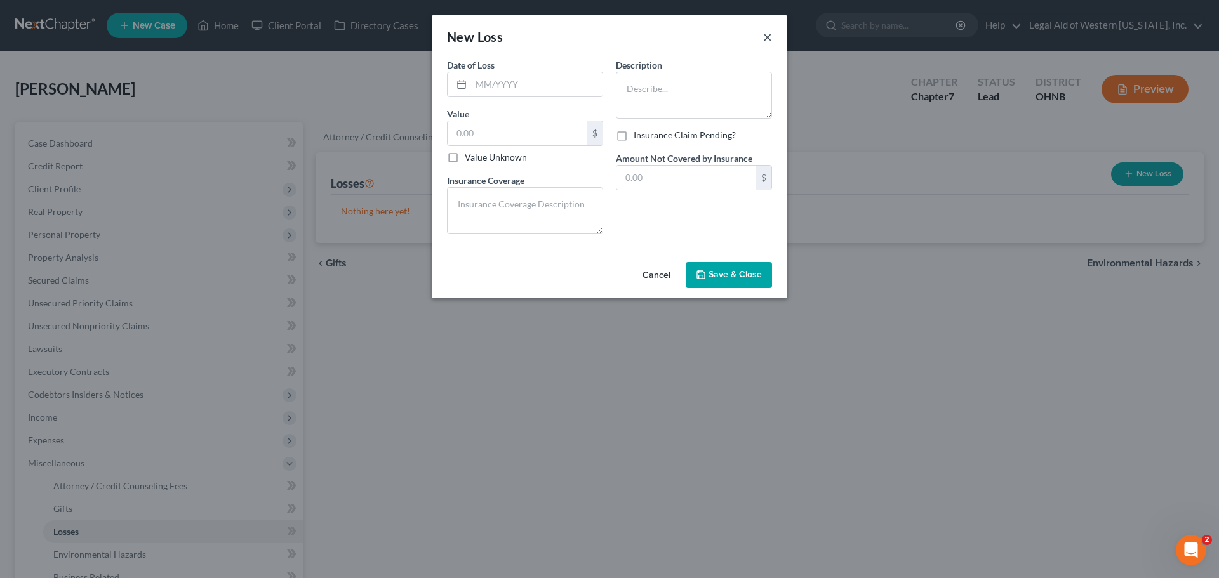
click at [767, 36] on button "×" at bounding box center [767, 36] width 9 height 15
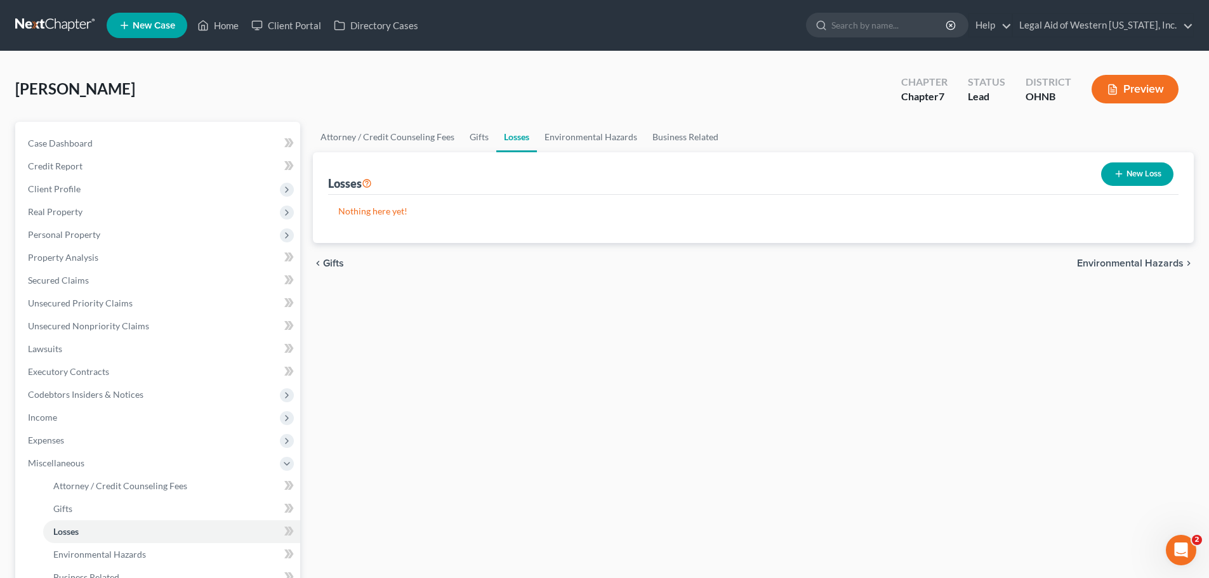
click at [1113, 260] on span "Environmental Hazards" at bounding box center [1130, 263] width 107 height 10
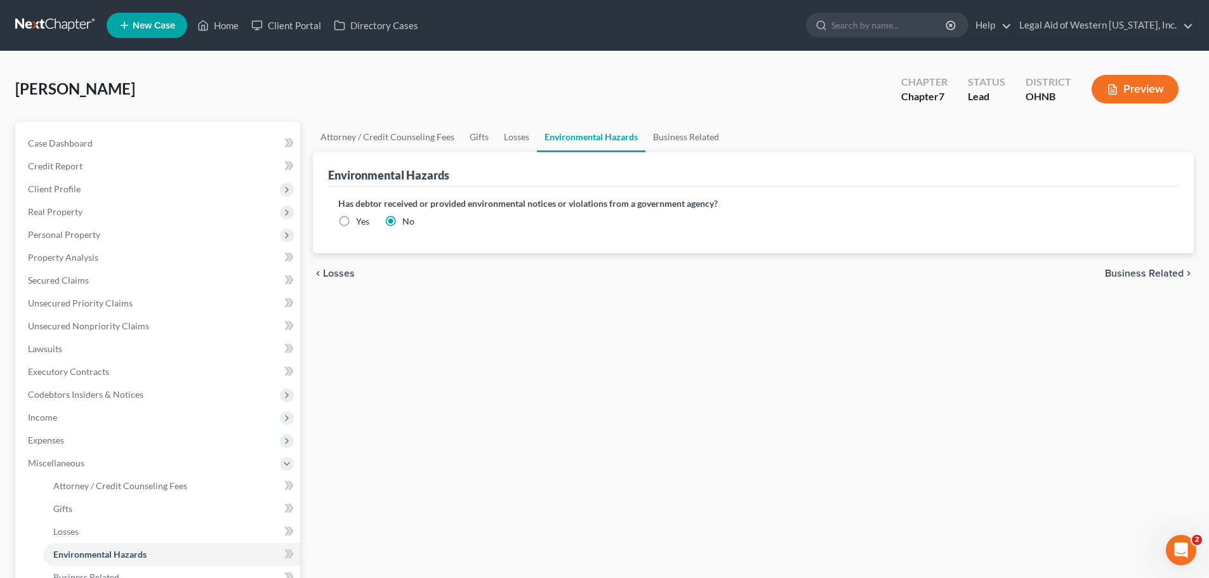
click at [1115, 271] on span "Business Related" at bounding box center [1144, 273] width 79 height 10
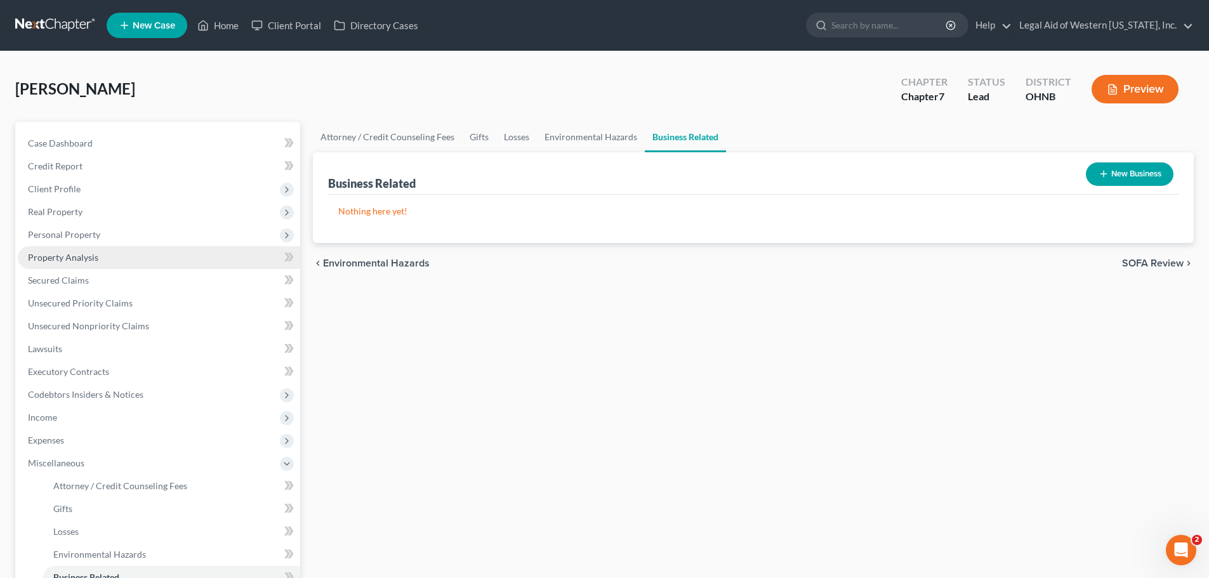
click at [91, 253] on span "Property Analysis" at bounding box center [63, 257] width 70 height 11
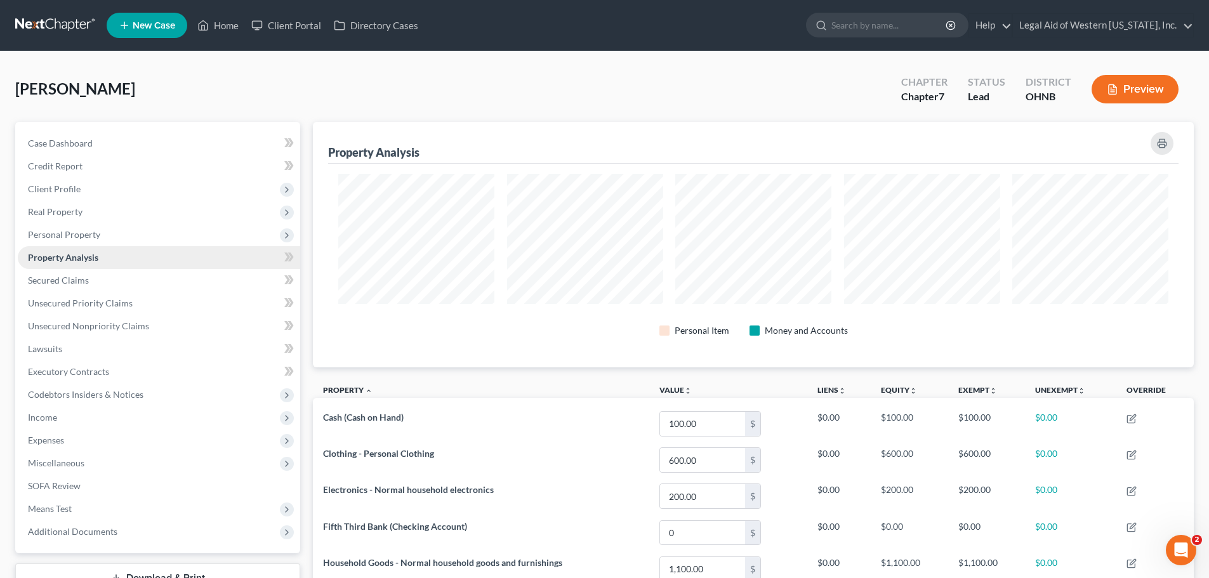
scroll to position [246, 881]
click at [294, 256] on icon at bounding box center [289, 257] width 10 height 16
click at [293, 256] on icon at bounding box center [289, 257] width 10 height 16
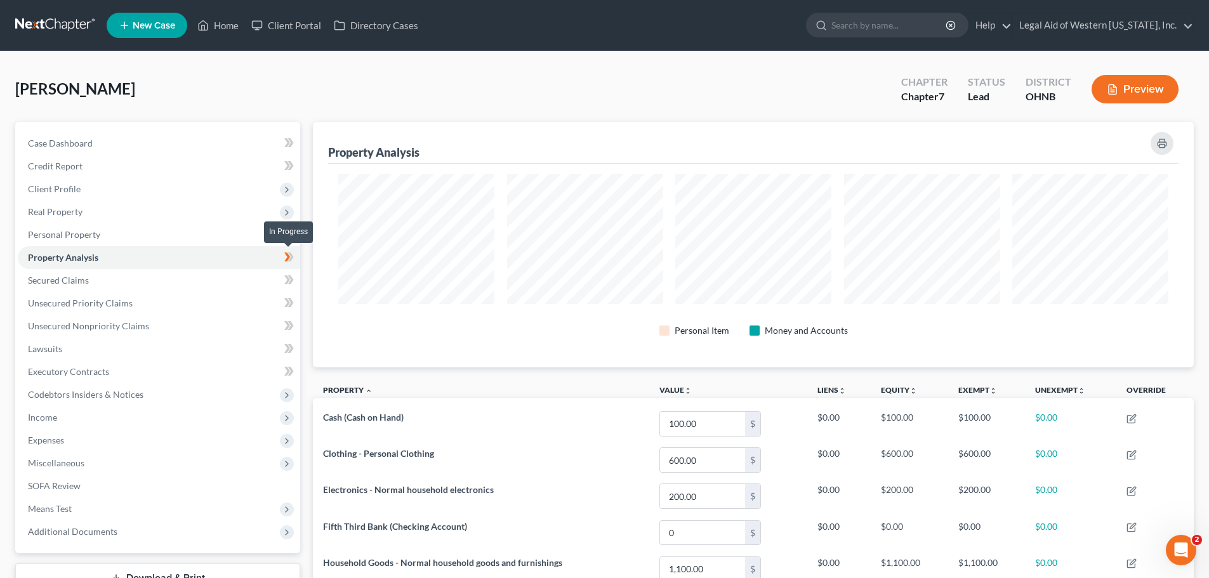
click at [292, 256] on icon at bounding box center [291, 257] width 6 height 9
click at [225, 263] on link "Property Analysis" at bounding box center [159, 257] width 282 height 23
click at [180, 325] on link "Unsecured Nonpriority Claims" at bounding box center [159, 326] width 282 height 23
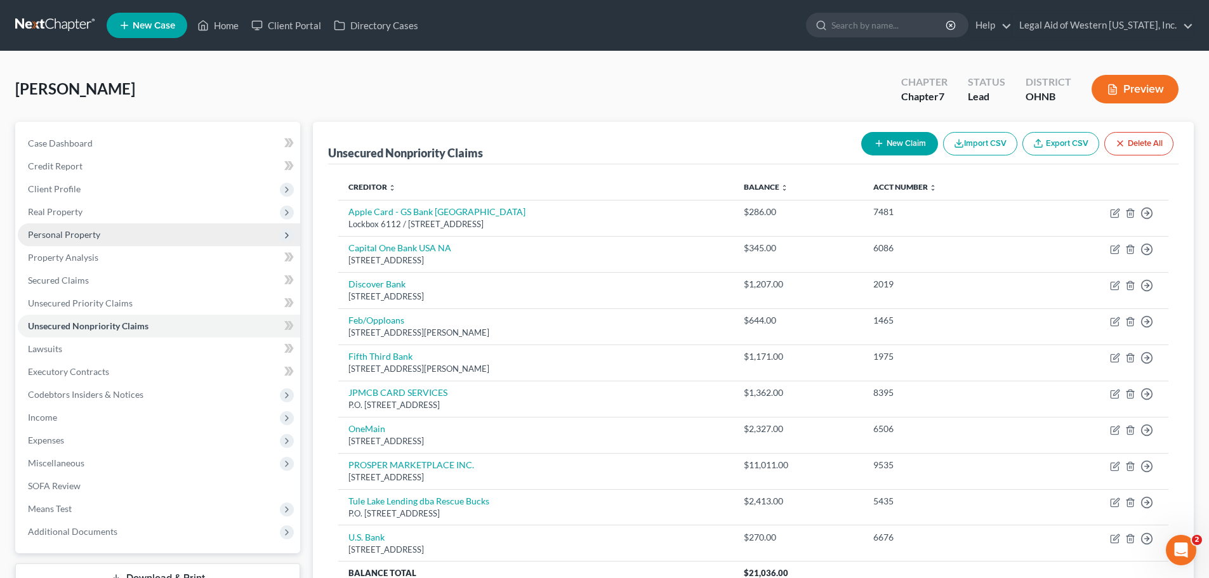
click at [281, 230] on icon at bounding box center [287, 235] width 14 height 14
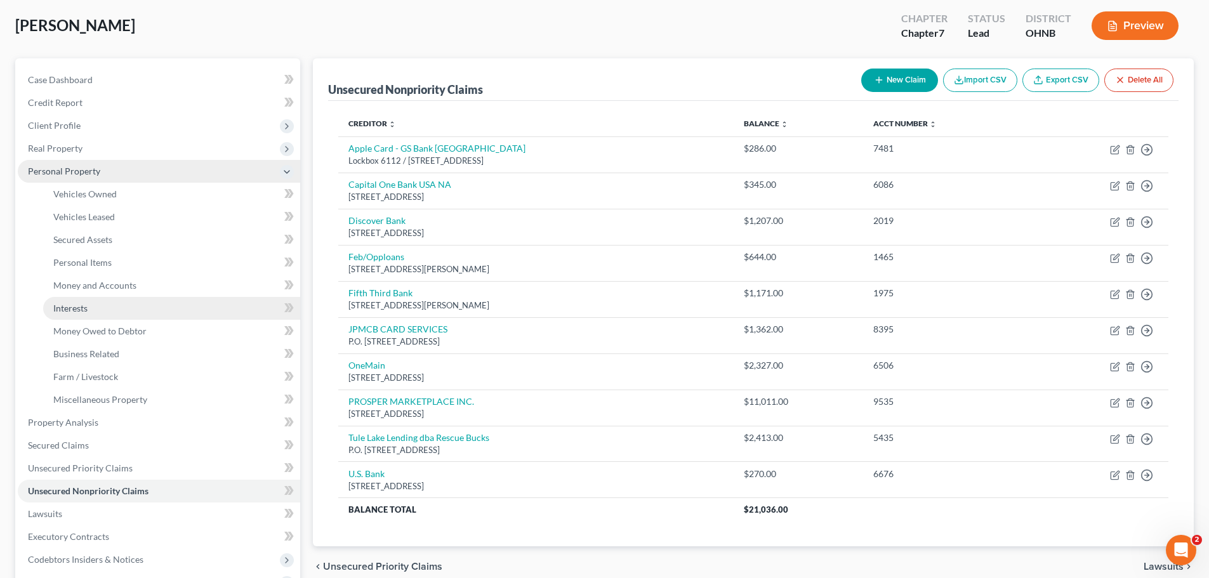
click at [201, 299] on link "Interests" at bounding box center [171, 308] width 257 height 23
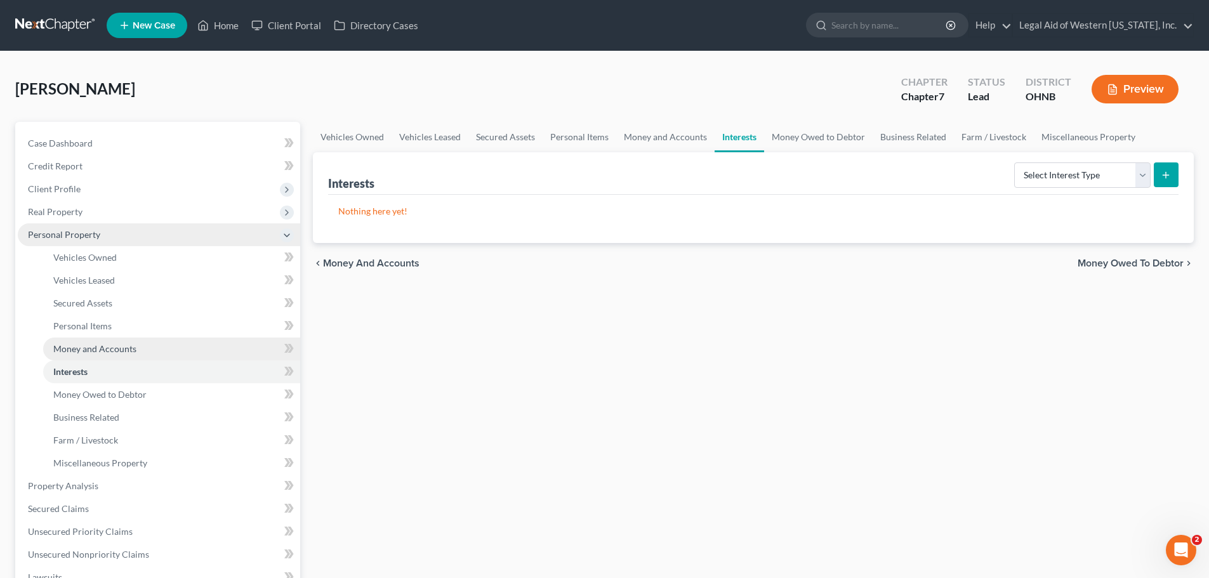
click at [195, 355] on link "Money and Accounts" at bounding box center [171, 349] width 257 height 23
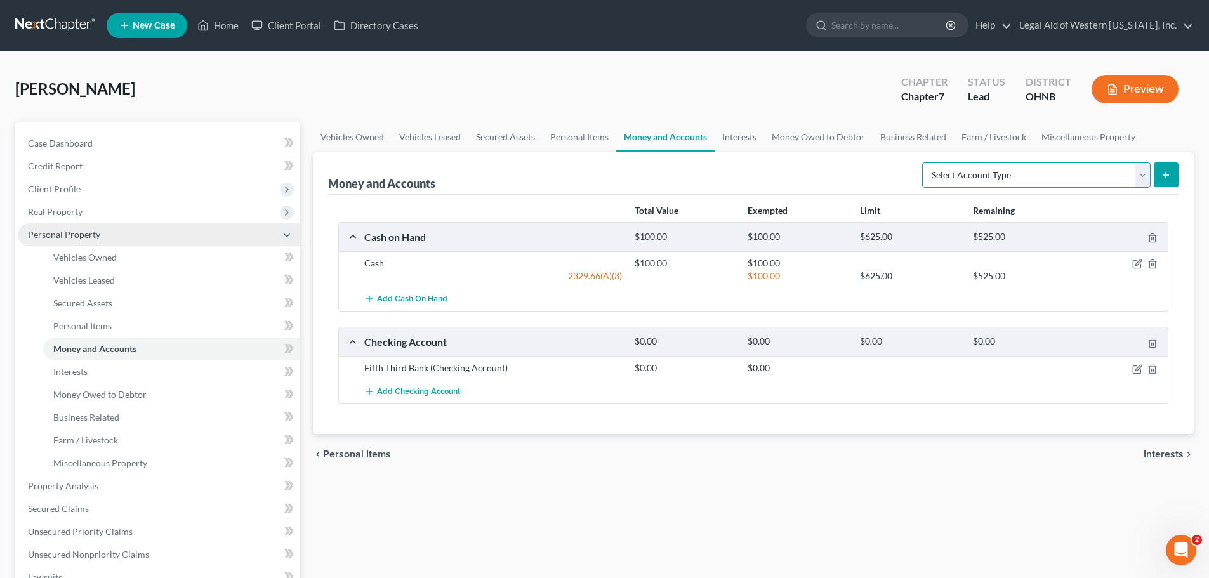
click at [1144, 174] on select "Select Account Type Brokerage Cash on Hand Certificates of Deposit Checking Acc…" at bounding box center [1036, 174] width 228 height 25
select select "savings"
click at [925, 162] on select "Select Account Type Brokerage Cash on Hand Certificates of Deposit Checking Acc…" at bounding box center [1036, 174] width 228 height 25
click at [1164, 169] on button "submit" at bounding box center [1166, 174] width 25 height 25
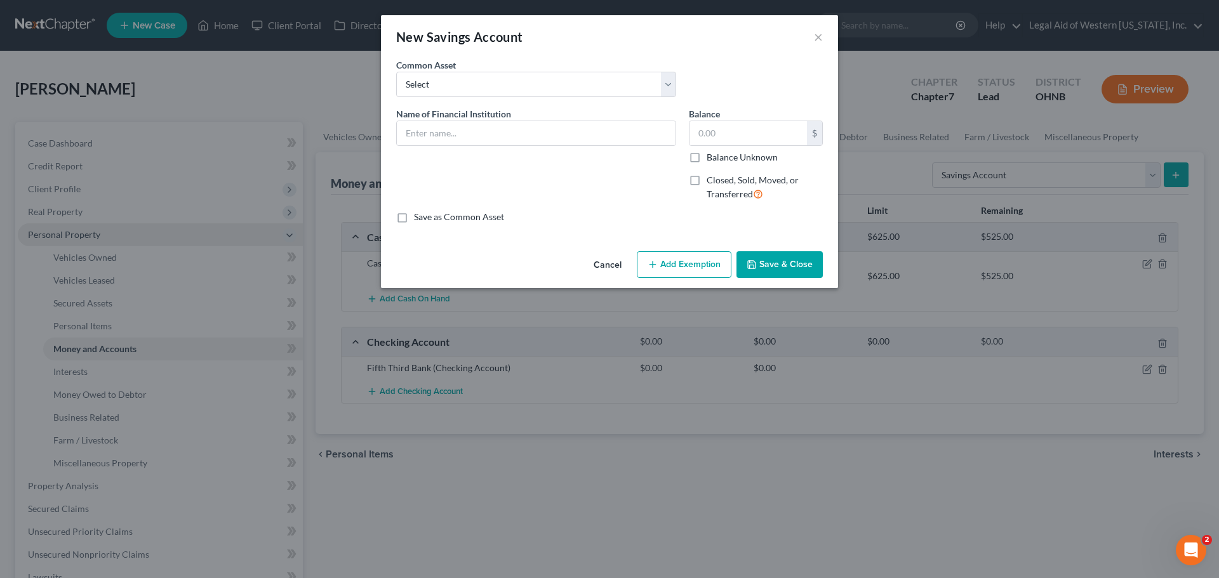
click at [706, 180] on label "Closed, Sold, Moved, or Transferred" at bounding box center [764, 187] width 116 height 27
click at [712, 180] on input "Closed, Sold, Moved, or Transferred" at bounding box center [716, 178] width 8 height 8
checkbox input "true"
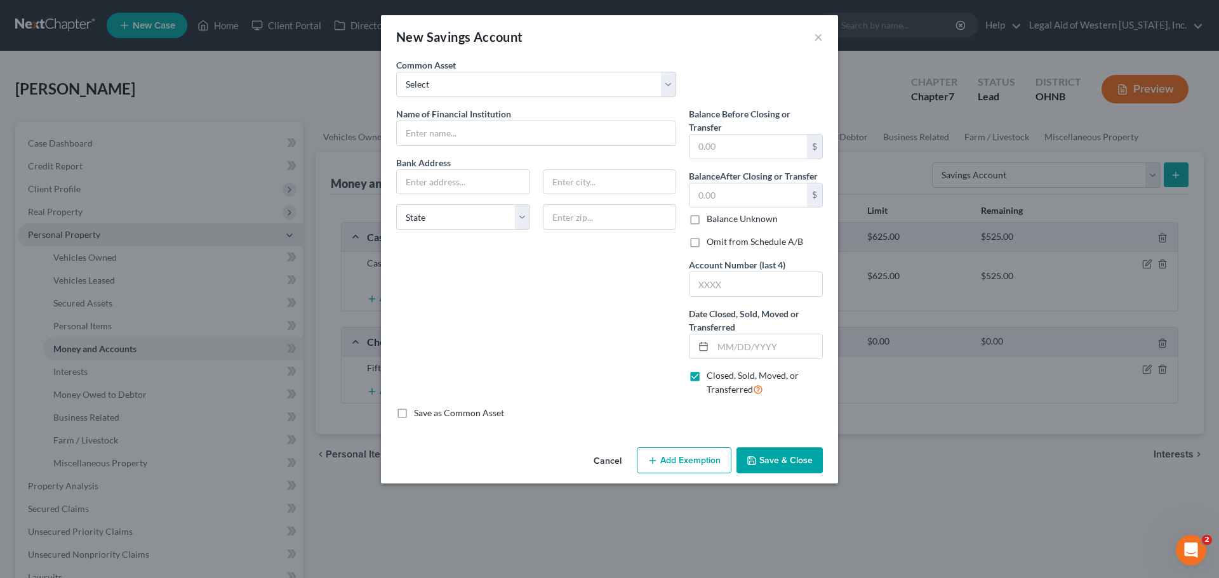
click at [529, 269] on div "Name of Financial Institution * Bank Address State [US_STATE][GEOGRAPHIC_DATA] …" at bounding box center [536, 257] width 293 height 300
click at [668, 83] on select "Select Glass City Federal Credit Union Fifth Third Bank Huntington Bank Chase U…" at bounding box center [536, 84] width 280 height 25
select select "1"
click at [396, 72] on select "Select Glass City Federal Credit Union Fifth Third Bank Huntington Bank Chase U…" at bounding box center [536, 84] width 280 height 25
type input "Fifth Third Bank"
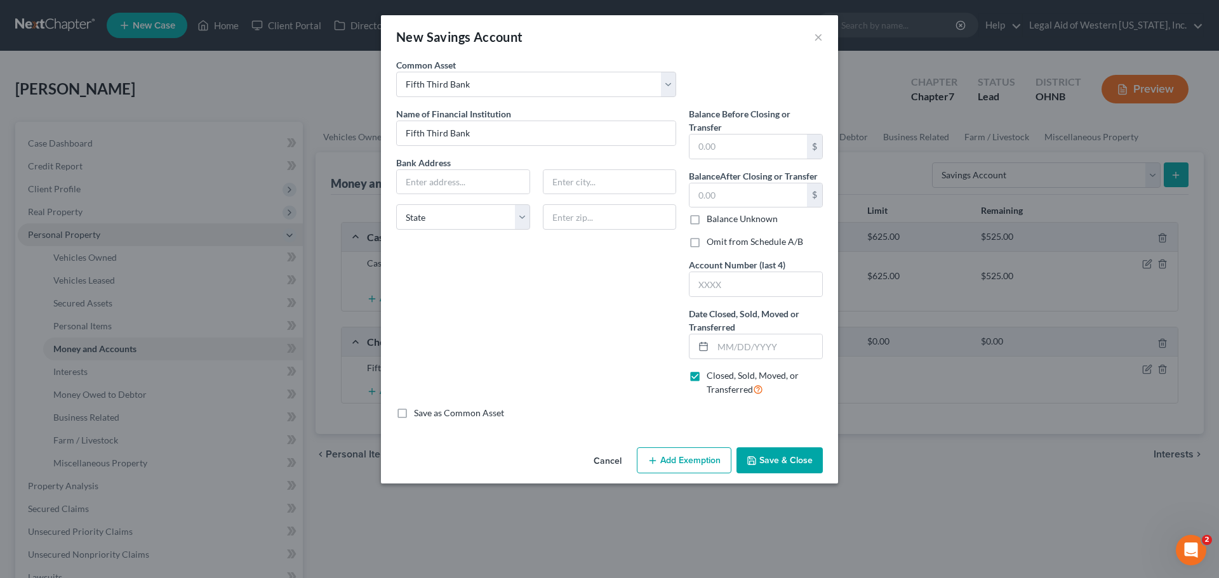
click at [745, 62] on div "Common Asset Select Glass City Federal Credit Union Fifth Third Bank Huntington…" at bounding box center [609, 82] width 439 height 49
click at [706, 219] on label "Balance Unknown" at bounding box center [741, 219] width 71 height 13
click at [712, 219] on input "Balance Unknown" at bounding box center [716, 217] width 8 height 8
checkbox input "true"
type input "0.00"
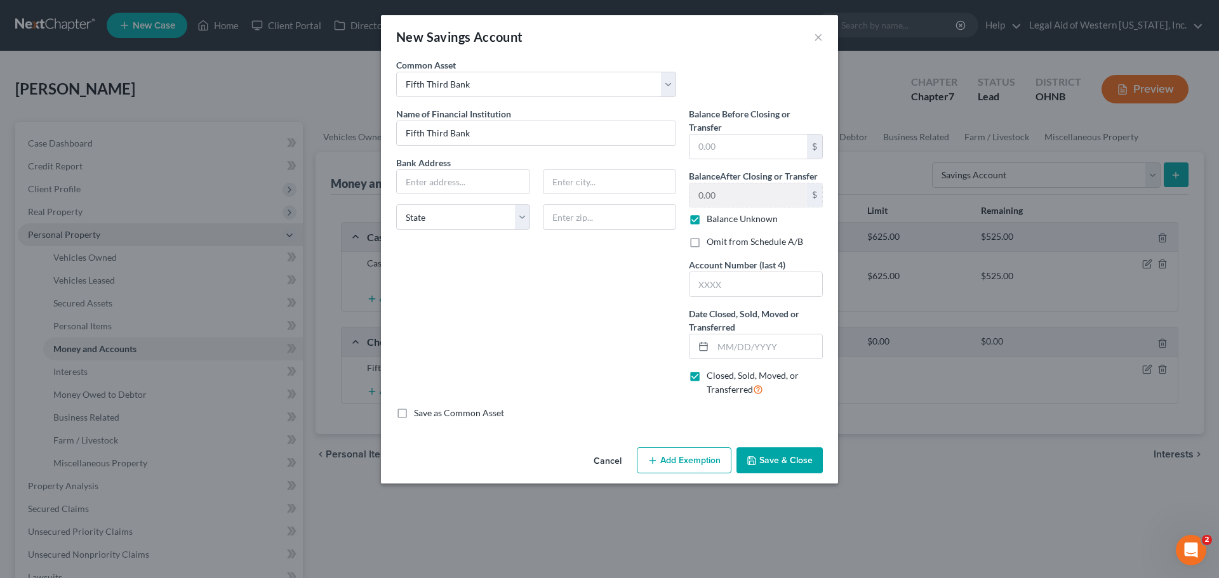
click at [577, 323] on div "Name of Financial Institution * Fifth Third Bank Bank Address State [US_STATE][…" at bounding box center [536, 257] width 293 height 300
click at [790, 465] on button "Save & Close" at bounding box center [779, 460] width 86 height 27
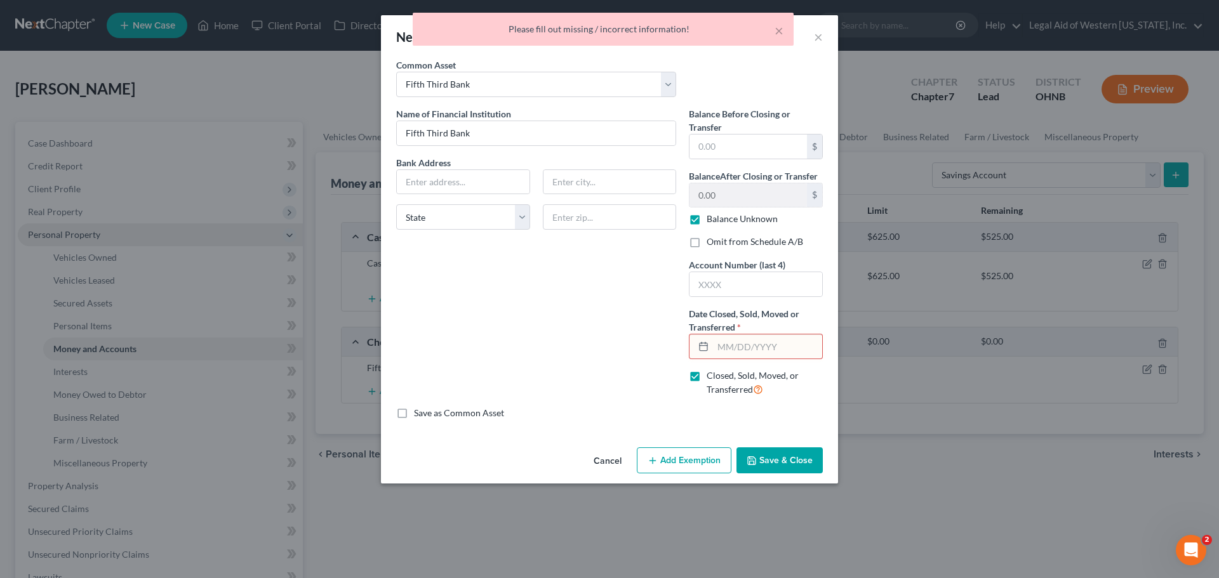
click at [741, 345] on input "text" at bounding box center [767, 346] width 109 height 24
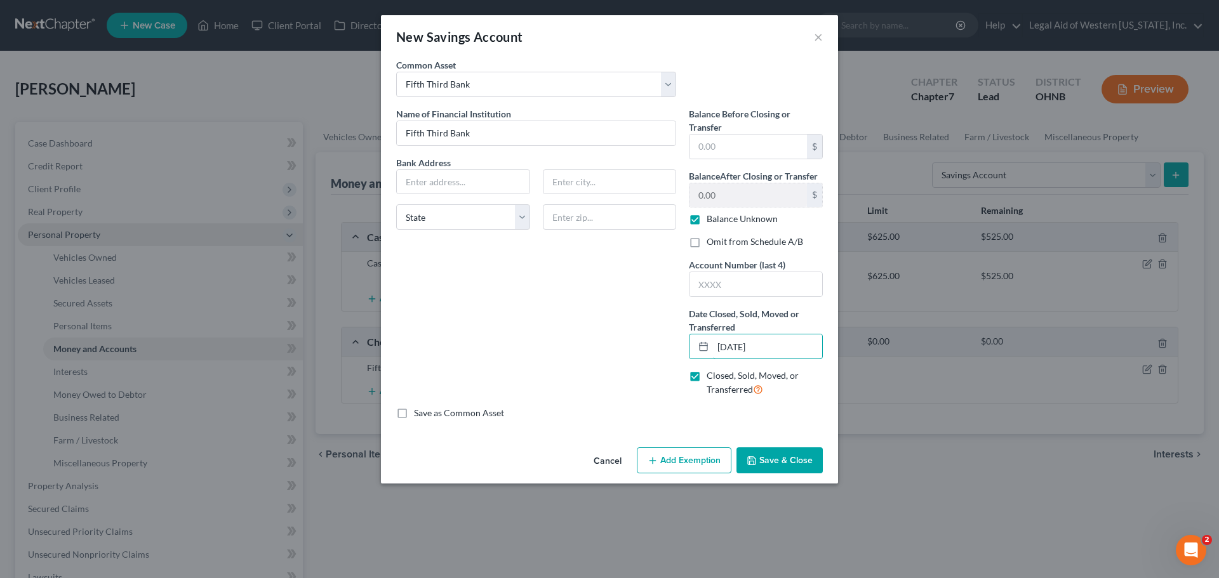
type input "[DATE]"
click at [798, 457] on button "Save & Close" at bounding box center [779, 460] width 86 height 27
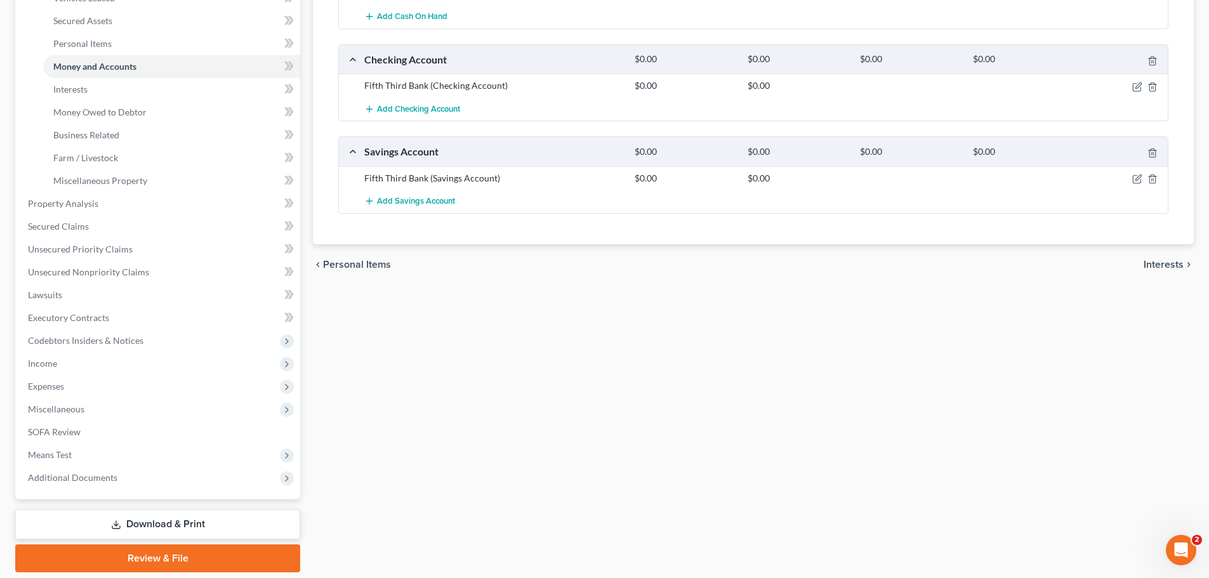
scroll to position [317, 0]
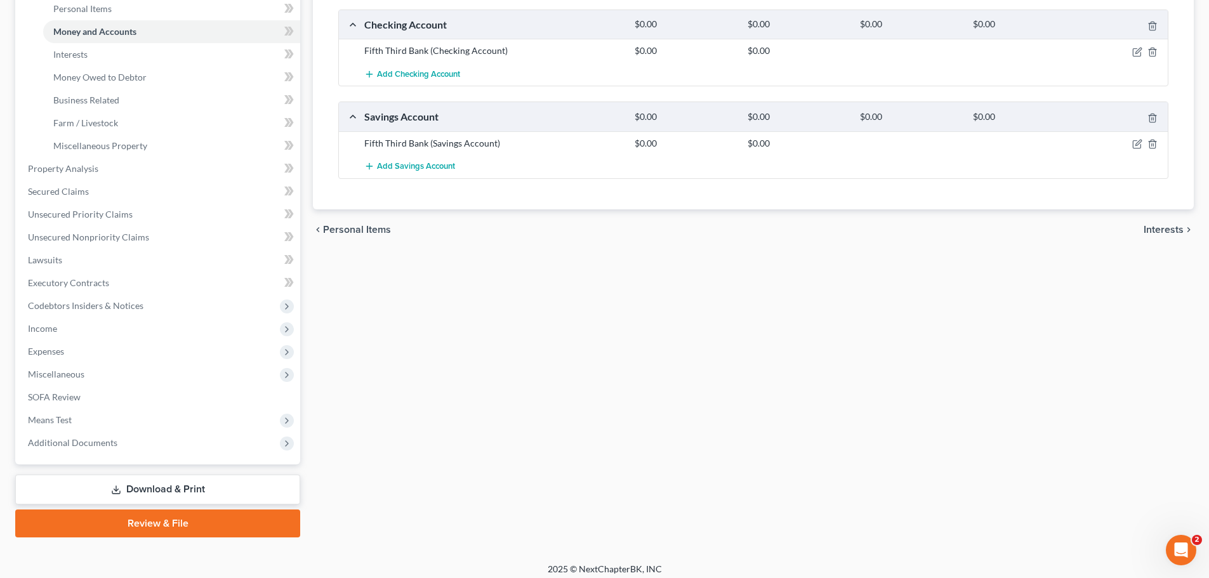
click at [202, 492] on link "Download & Print" at bounding box center [157, 490] width 285 height 30
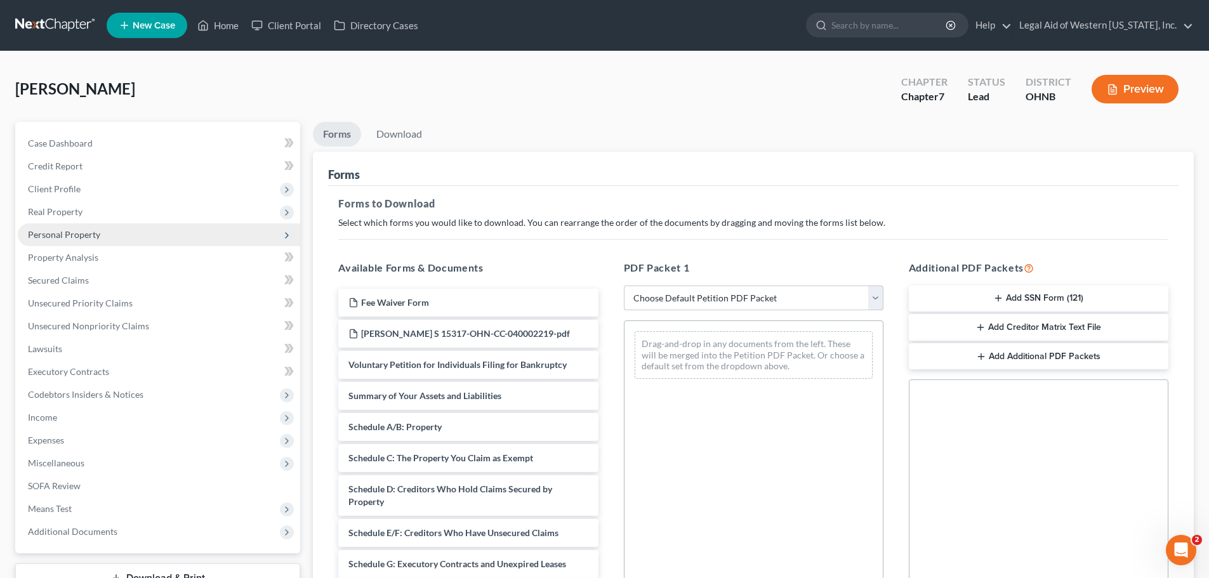
click at [877, 298] on select "Choose Default Petition PDF Packet Complete Bankruptcy Petition (all forms and …" at bounding box center [754, 298] width 260 height 25
select select "0"
click at [624, 286] on select "Choose Default Petition PDF Packet Complete Bankruptcy Petition (all forms and …" at bounding box center [754, 298] width 260 height 25
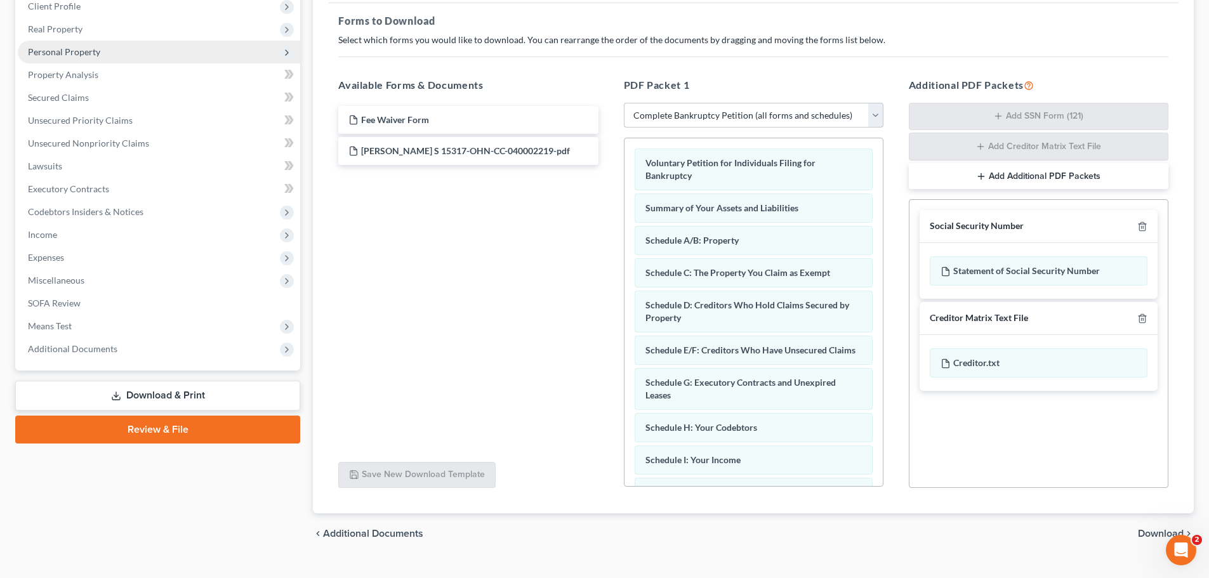
scroll to position [207, 0]
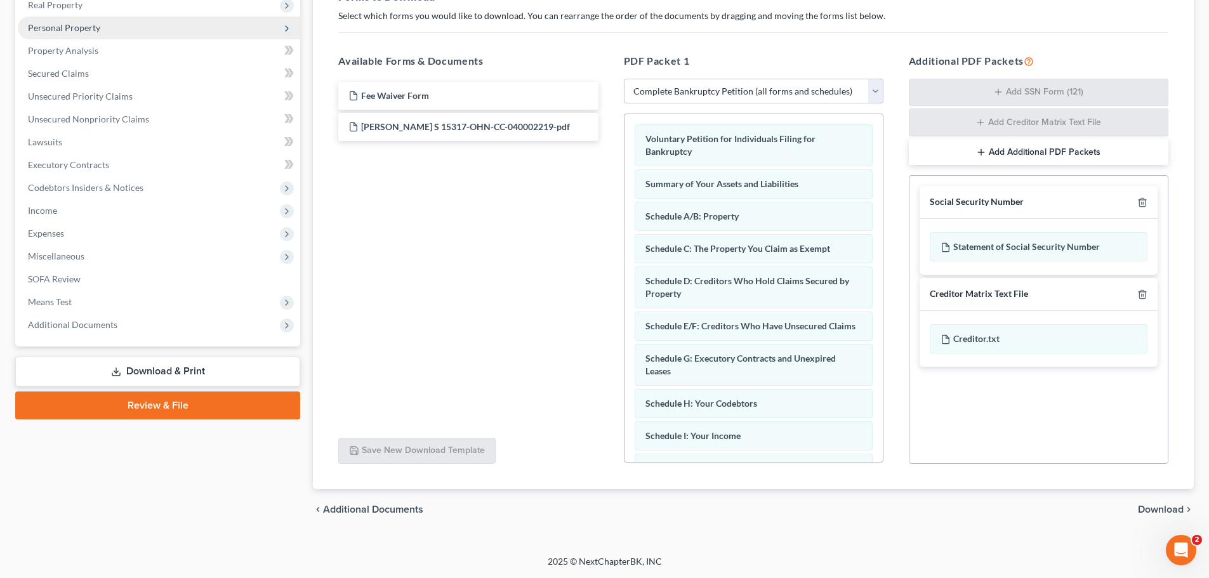
click at [1157, 508] on span "Download" at bounding box center [1161, 510] width 46 height 10
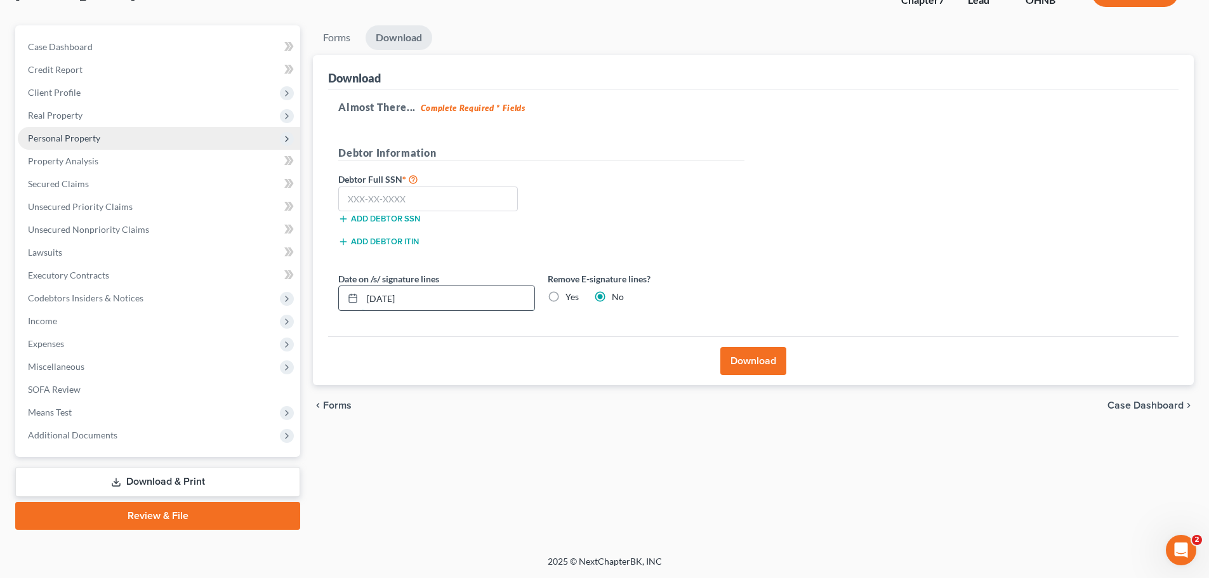
click at [425, 300] on input "[DATE]" at bounding box center [448, 298] width 172 height 24
type input "0"
click at [566, 298] on label "Yes" at bounding box center [572, 297] width 13 height 13
click at [571, 298] on input "Yes" at bounding box center [575, 295] width 8 height 8
radio input "true"
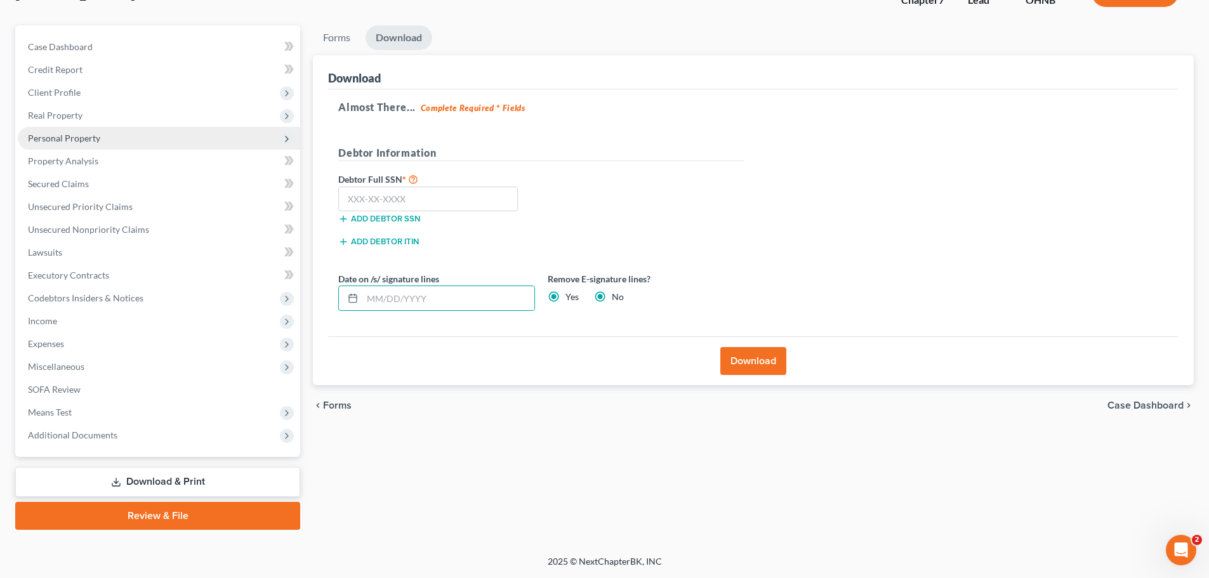
radio input "false"
click at [443, 204] on input "text" at bounding box center [428, 199] width 180 height 25
type input "284-60-8461"
click at [778, 367] on button "Download" at bounding box center [753, 361] width 66 height 28
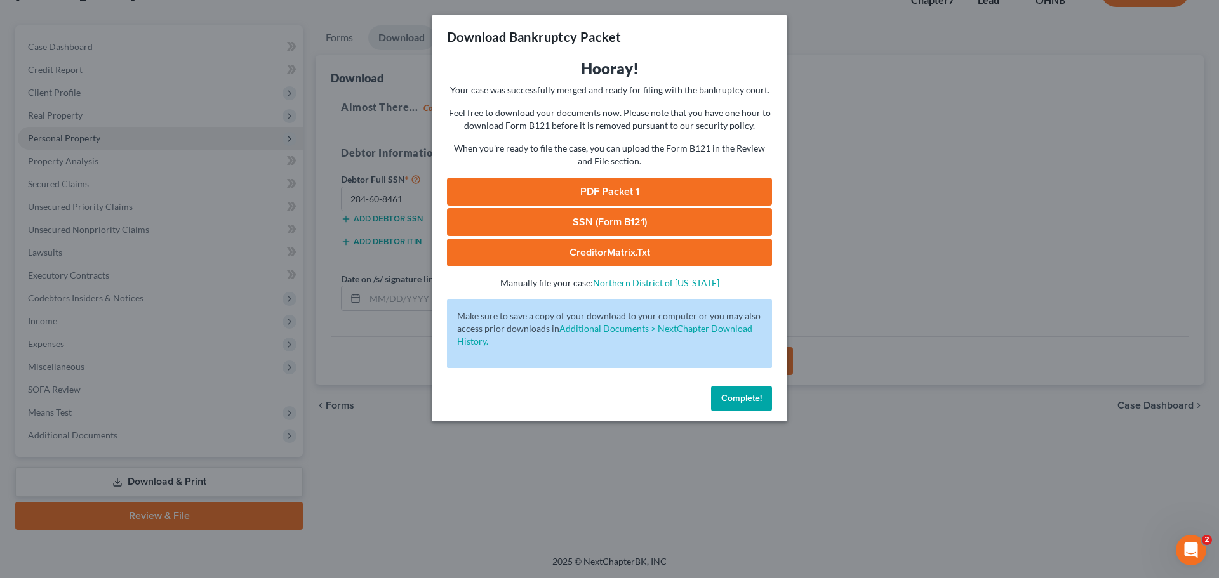
click at [679, 196] on link "PDF Packet 1" at bounding box center [609, 192] width 325 height 28
